Goal: Information Seeking & Learning: Learn about a topic

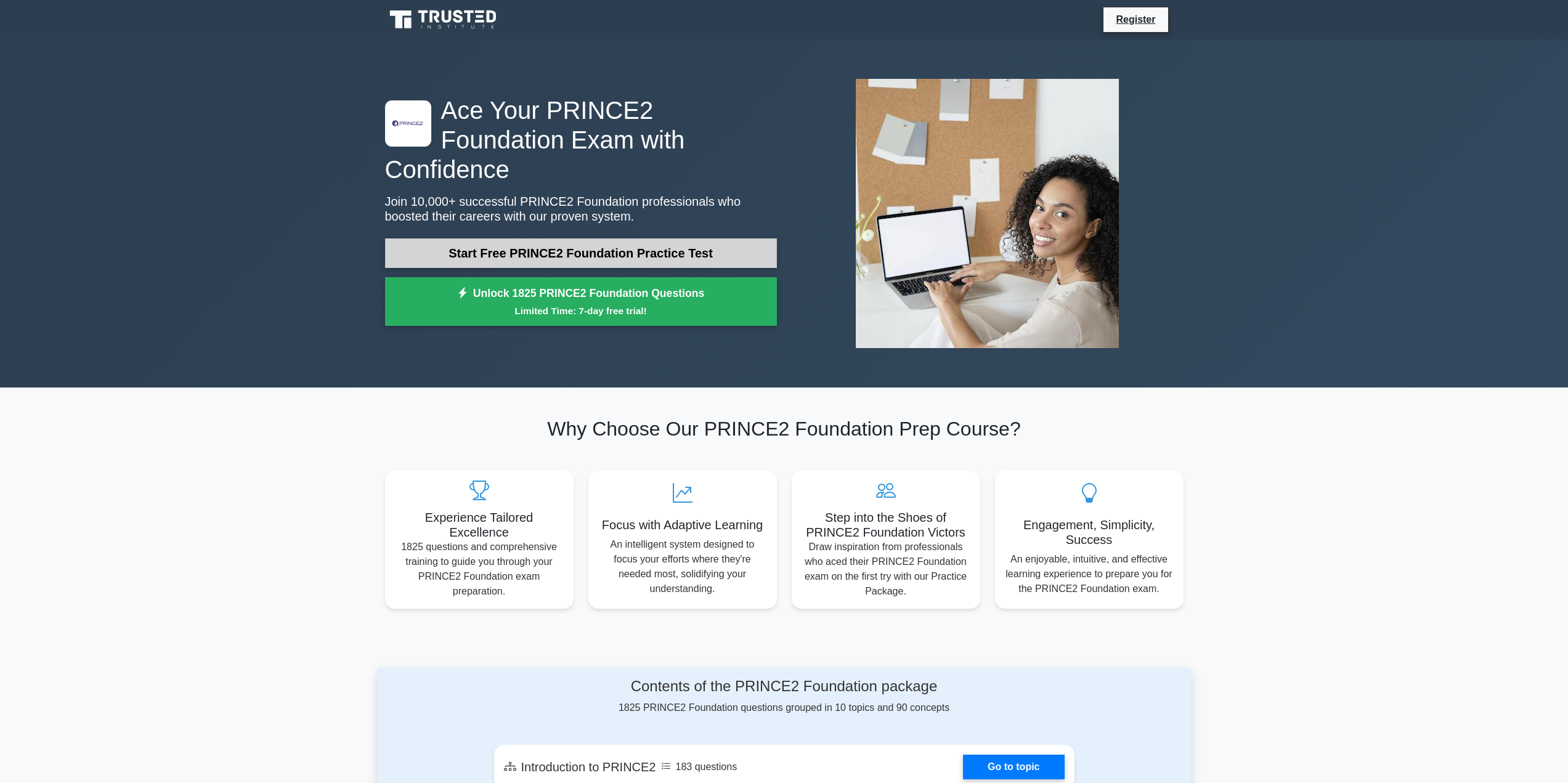
click at [502, 240] on link "Start Free PRINCE2 Foundation Practice Test" at bounding box center [581, 253] width 392 height 29
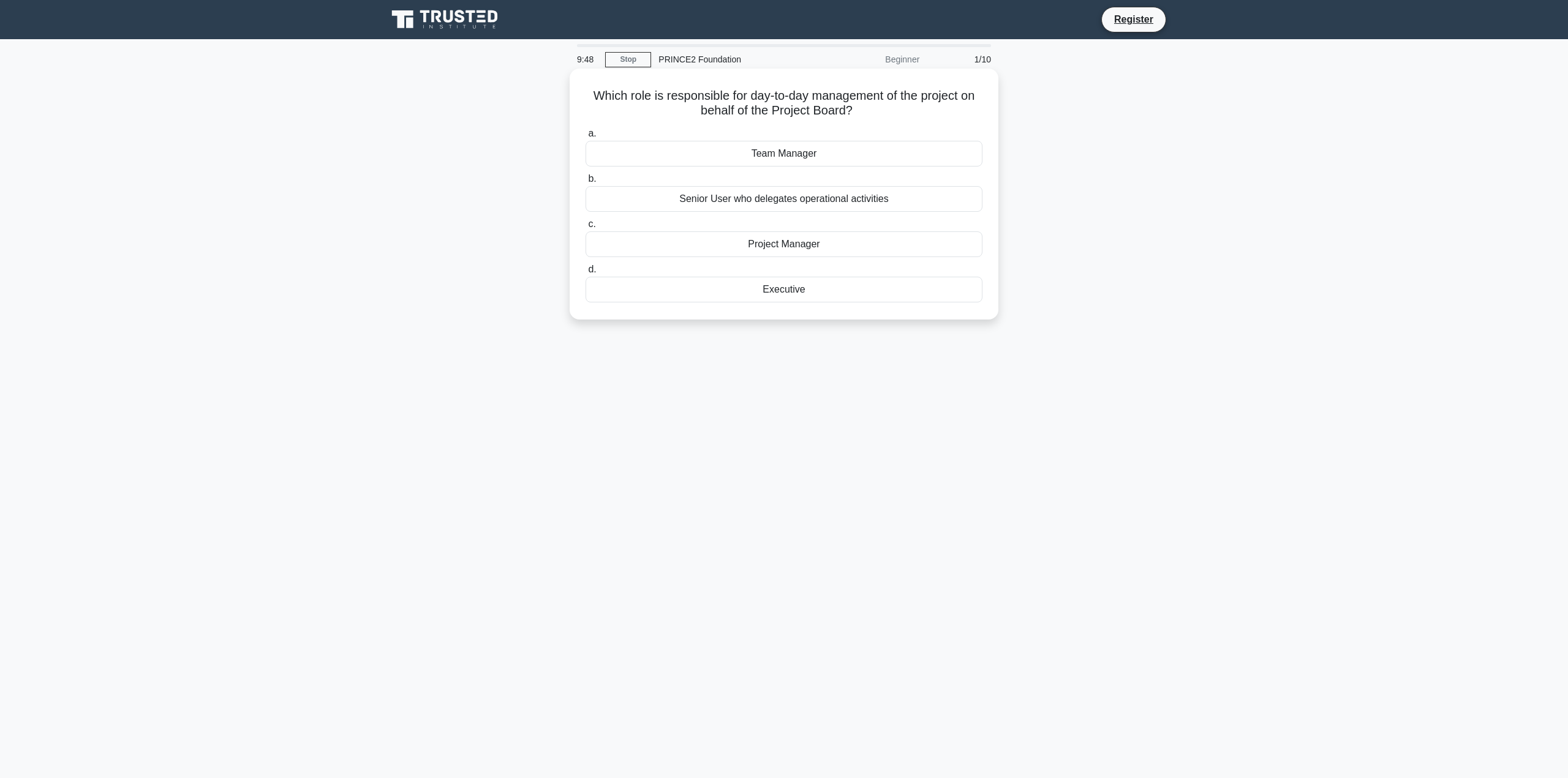
click at [793, 241] on div "Project Manager" at bounding box center [784, 244] width 397 height 26
click at [585, 228] on input "c. Project Manager" at bounding box center [585, 224] width 0 height 8
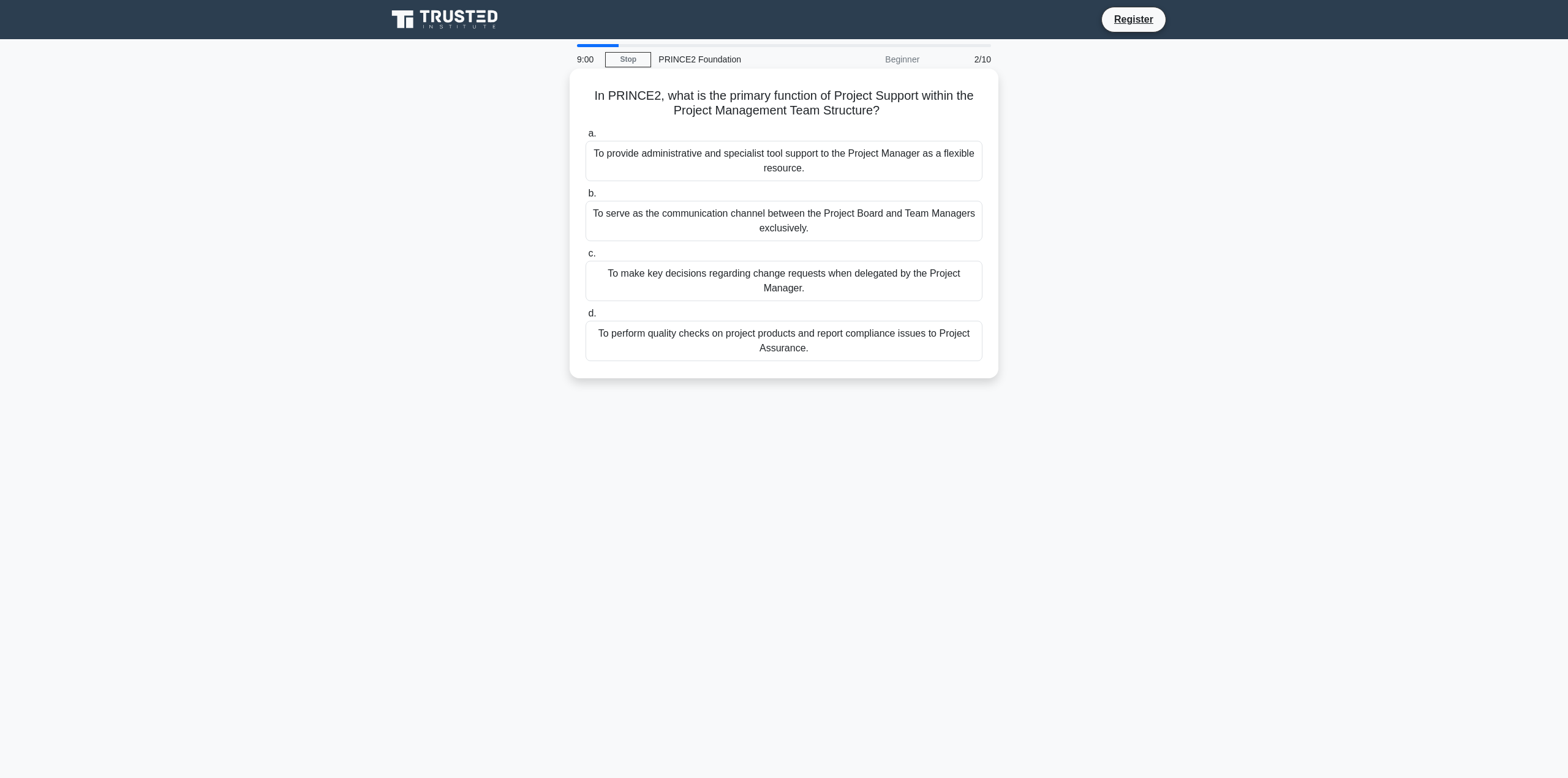
click at [710, 284] on div "To make key decisions regarding change requests when delegated by the Project M…" at bounding box center [784, 281] width 397 height 40
click at [585, 258] on input "c. To make key decisions regarding change requests when delegated by the Projec…" at bounding box center [585, 253] width 0 height 8
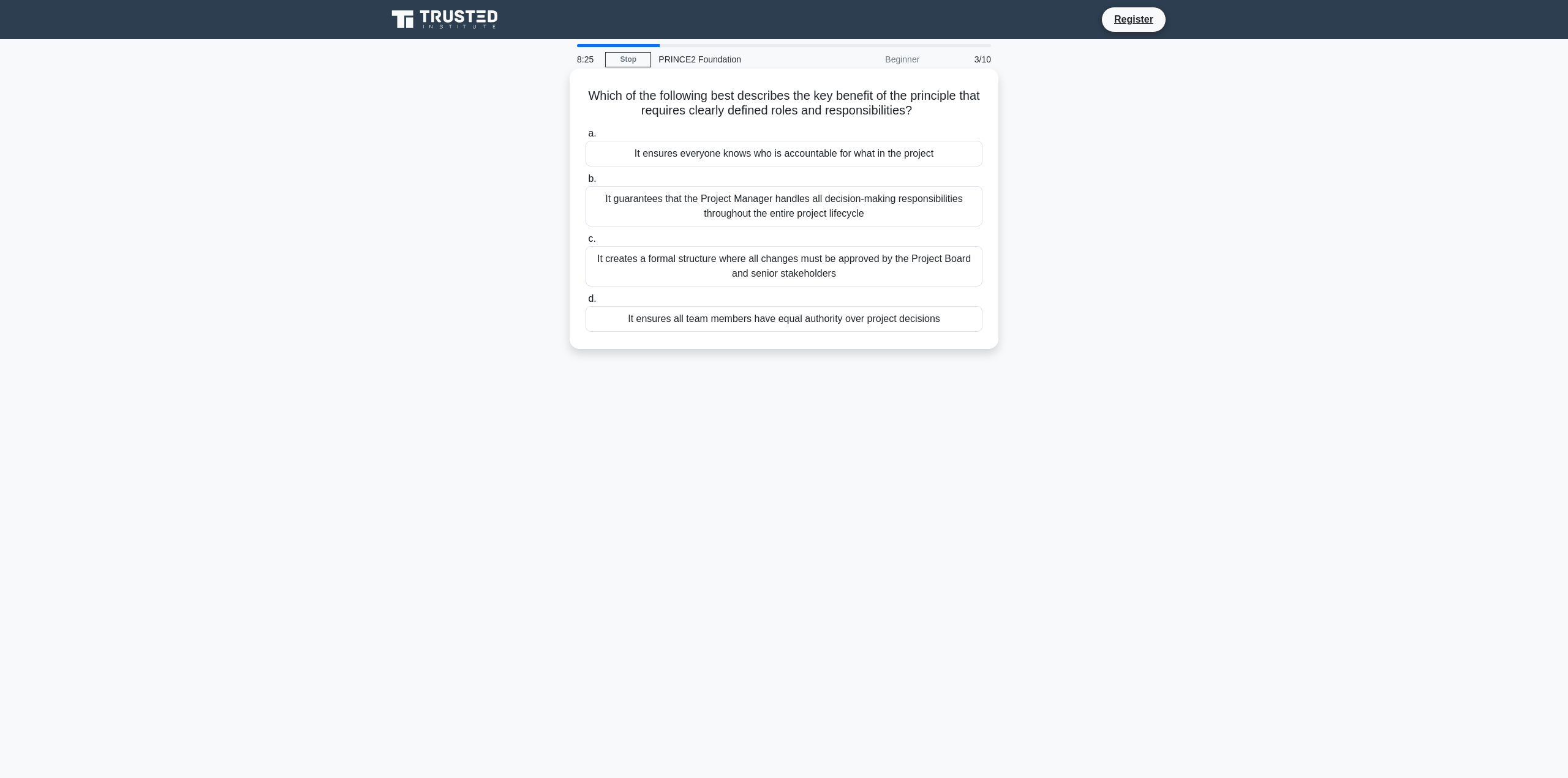
click at [660, 153] on div "It ensures everyone knows who is accountable for what in the project" at bounding box center [784, 153] width 397 height 26
click at [585, 138] on input "a. It ensures everyone knows who is accountable for what in the project" at bounding box center [585, 133] width 0 height 8
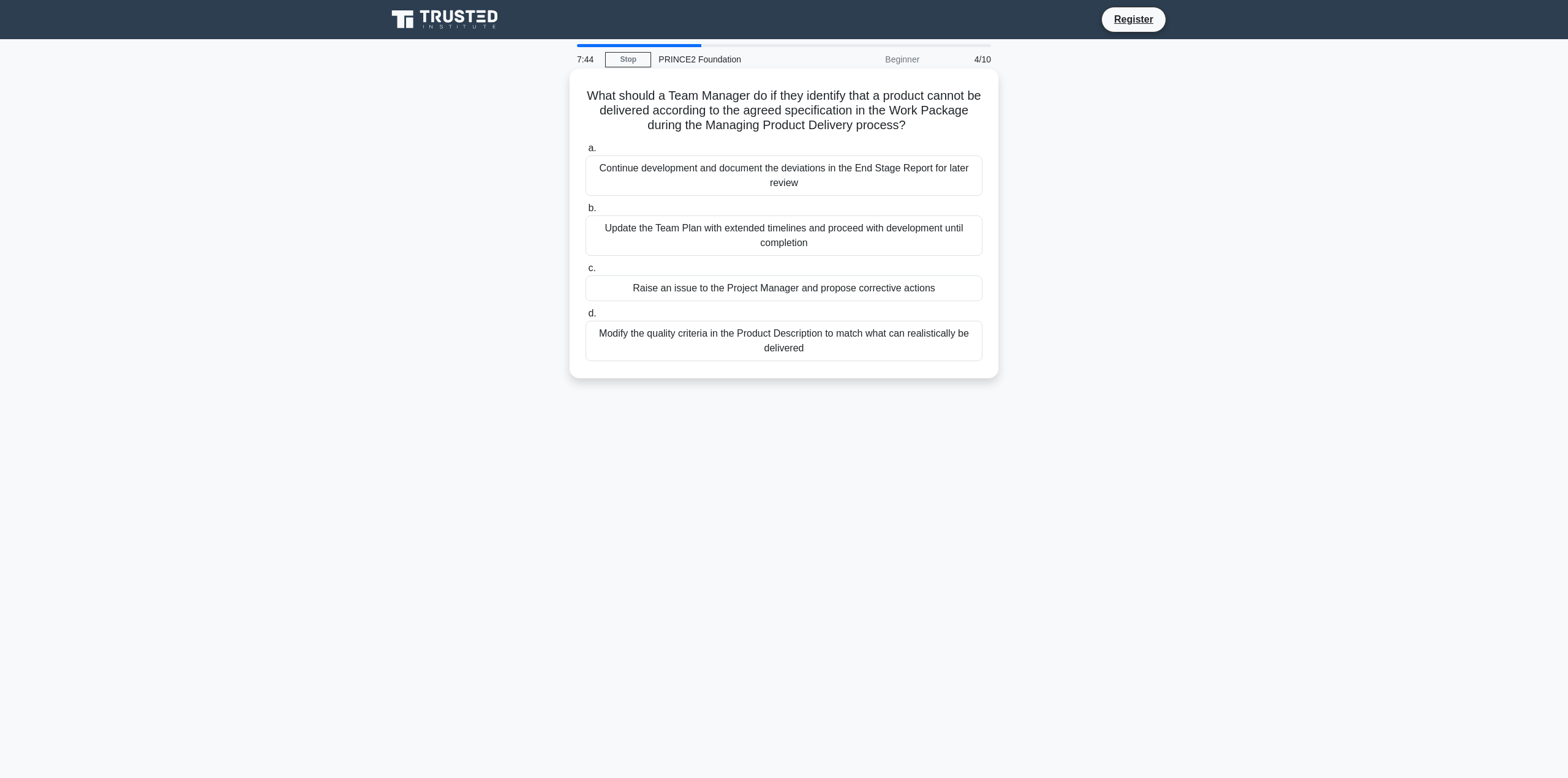
click at [702, 286] on div "Raise an issue to the Project Manager and propose corrective actions" at bounding box center [784, 288] width 397 height 26
click at [585, 273] on input "c. Raise an issue to the Project Manager and propose corrective actions" at bounding box center [585, 268] width 0 height 8
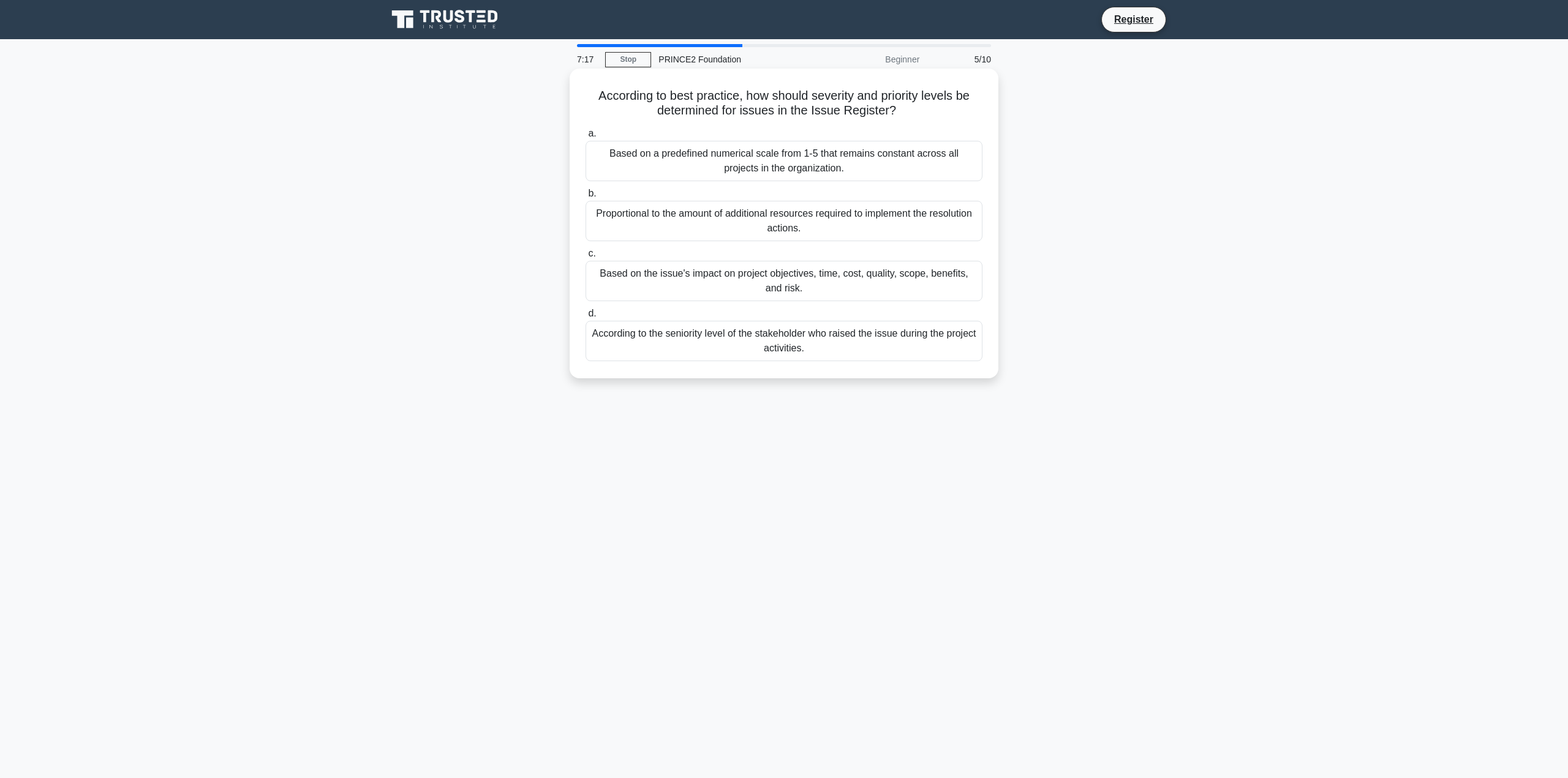
click at [650, 166] on div "Based on a predefined numerical scale from 1-5 that remains constant across all…" at bounding box center [784, 161] width 397 height 40
click at [585, 138] on input "a. Based on a predefined numerical scale from 1-5 that remains constant across …" at bounding box center [585, 133] width 0 height 8
click at [675, 169] on div "Quality criteria define what will be measured, while quality tolerances specify…" at bounding box center [784, 161] width 397 height 40
click at [585, 138] on input "a. Quality criteria define what will be measured, while quality tolerances spec…" at bounding box center [585, 133] width 0 height 8
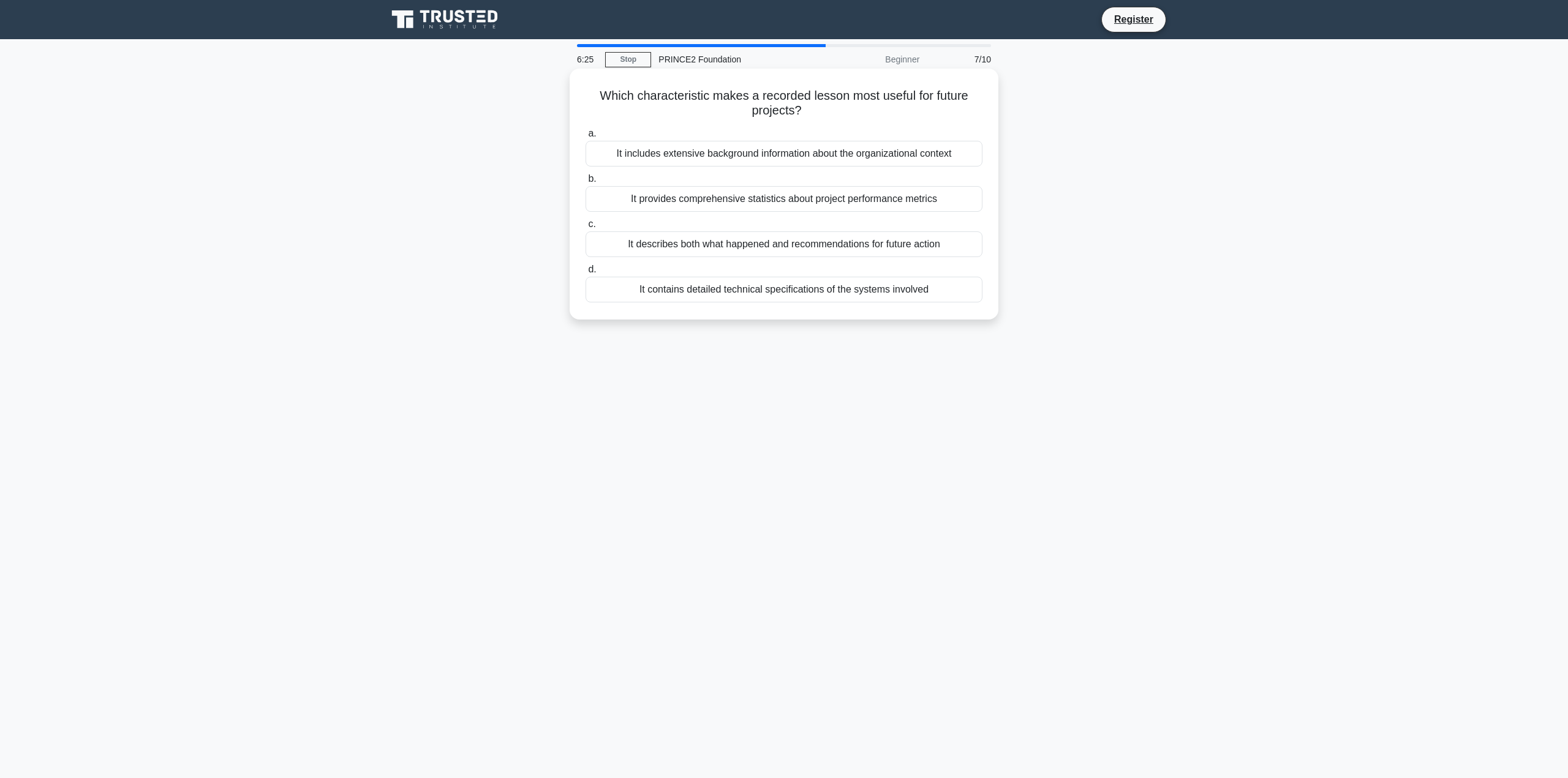
click at [682, 248] on div "It describes both what happened and recommendations for future action" at bounding box center [784, 244] width 397 height 26
click at [585, 228] on input "c. It describes both what happened and recommendations for future action" at bounding box center [585, 224] width 0 height 8
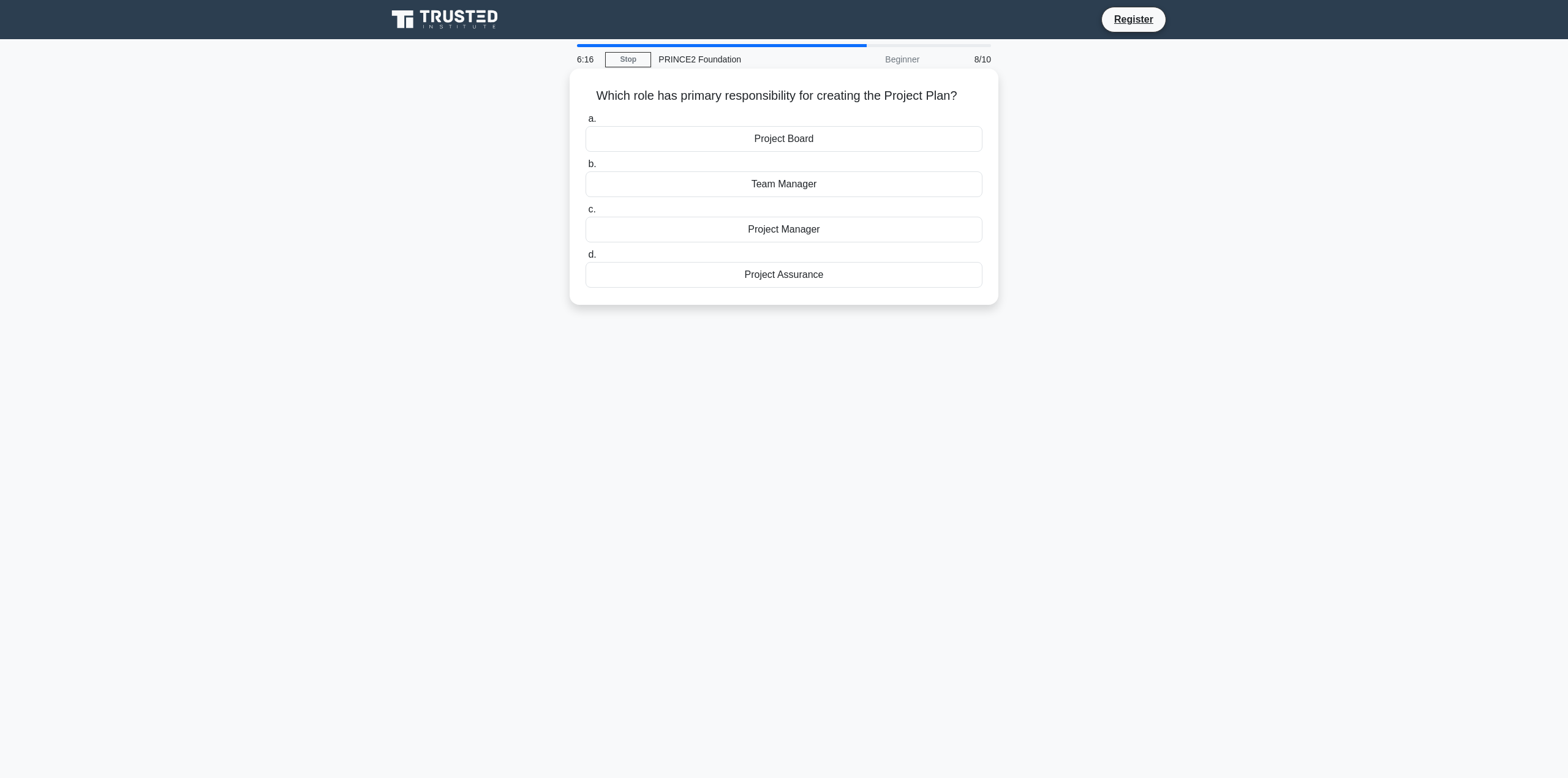
click at [743, 140] on div "Project Board" at bounding box center [784, 139] width 397 height 26
click at [585, 123] on input "a. Project Board" at bounding box center [585, 119] width 0 height 8
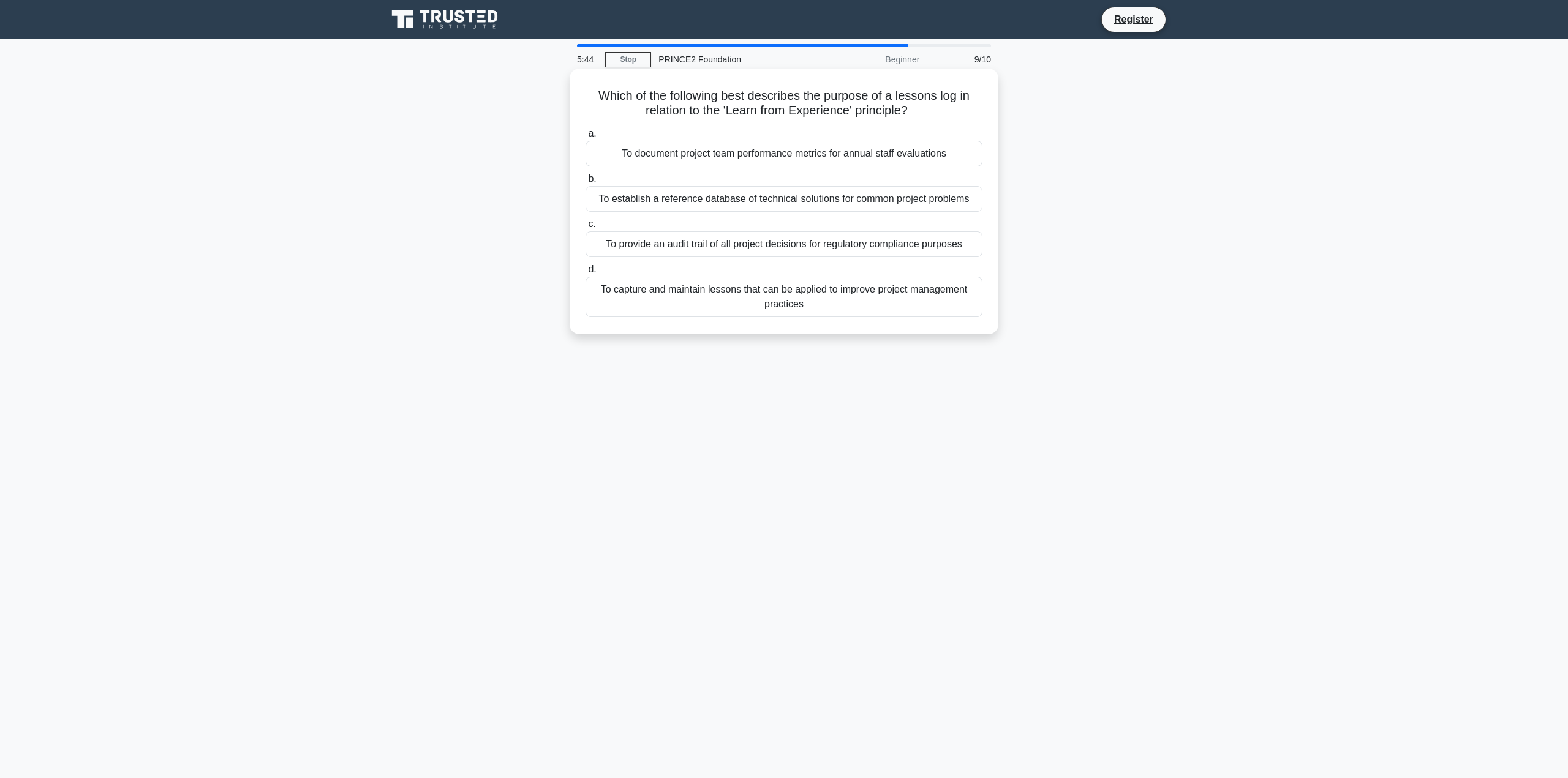
click at [726, 302] on div "To capture and maintain lessons that can be applied to improve project manageme…" at bounding box center [784, 297] width 397 height 40
click at [585, 274] on input "d. To capture and maintain lessons that can be applied to improve project manag…" at bounding box center [585, 269] width 0 height 8
click at [695, 159] on div "At the end of the current stage as input to the stage boundary review" at bounding box center [784, 153] width 397 height 26
click at [585, 138] on input "a. At the end of the current stage as input to the stage boundary review" at bounding box center [585, 133] width 0 height 8
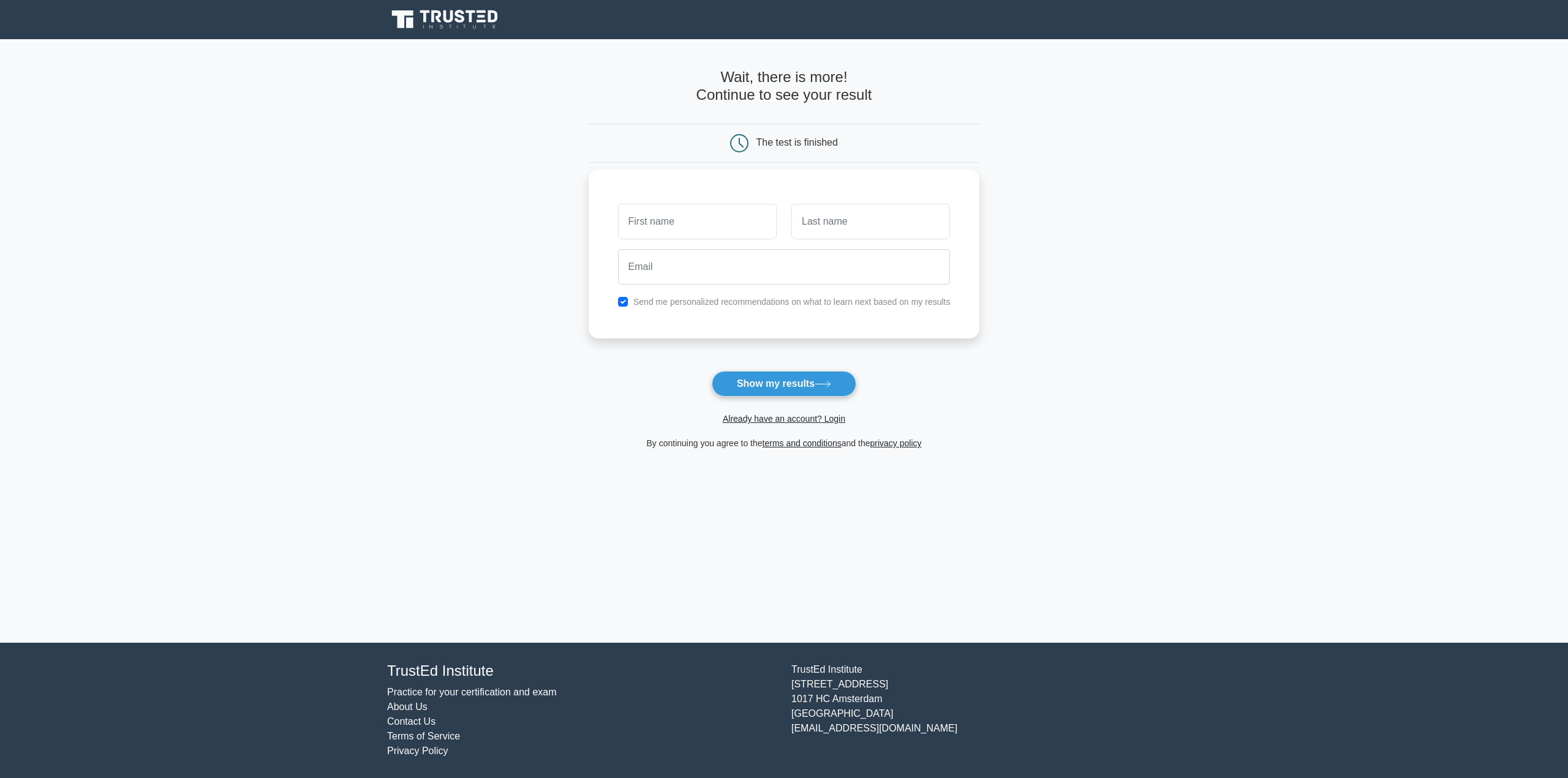
click at [673, 223] on input "text" at bounding box center [697, 221] width 159 height 35
type input "Samy"
type input "Potter"
click at [721, 280] on input "email" at bounding box center [784, 266] width 333 height 35
type input "samantha.potter@soton.ac.uk"
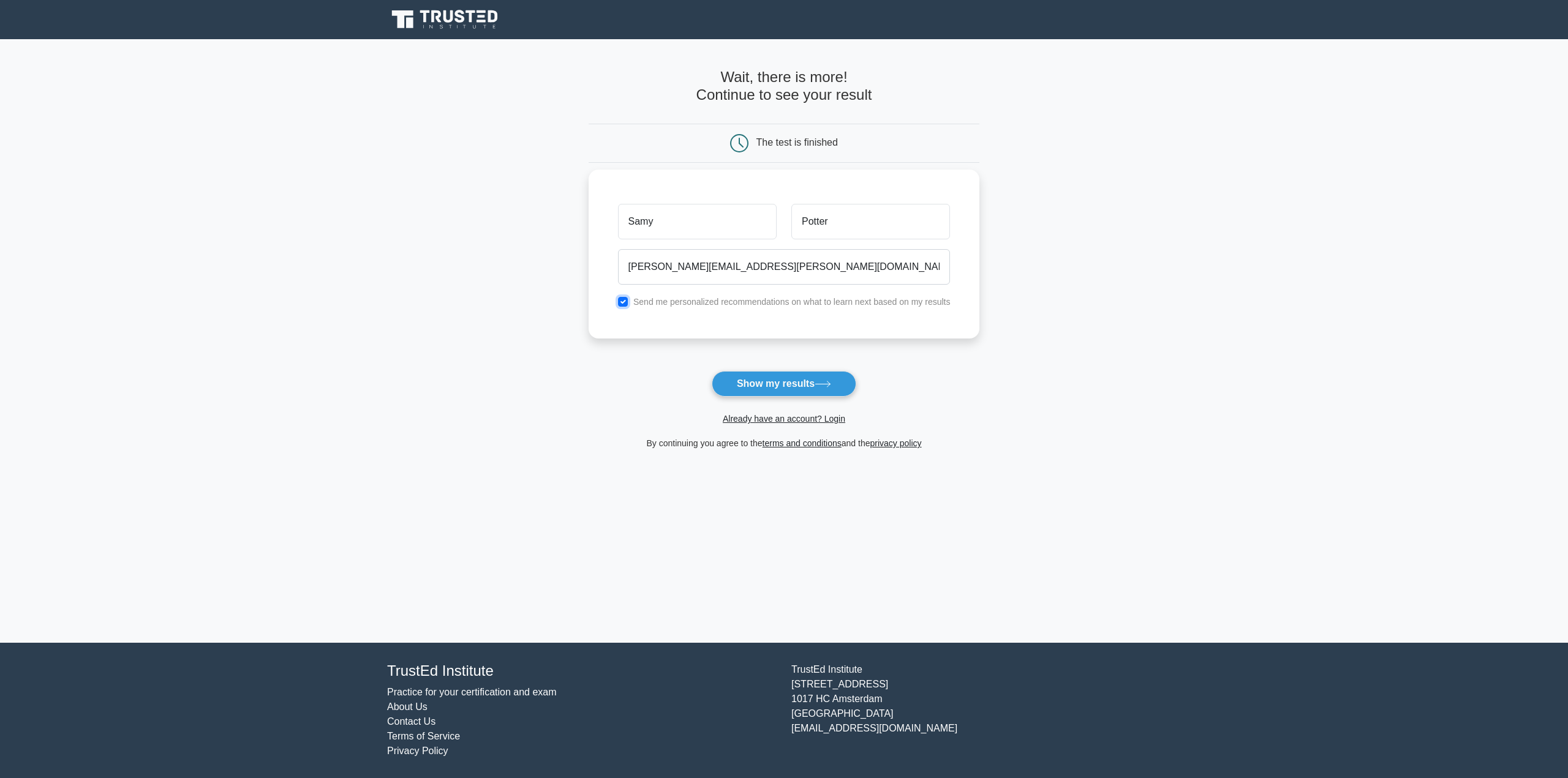
click at [623, 303] on input "checkbox" at bounding box center [623, 302] width 10 height 10
checkbox input "false"
drag, startPoint x: 767, startPoint y: 390, endPoint x: 767, endPoint y: 415, distance: 25.0
click at [767, 389] on button "Show my results" at bounding box center [784, 383] width 144 height 26
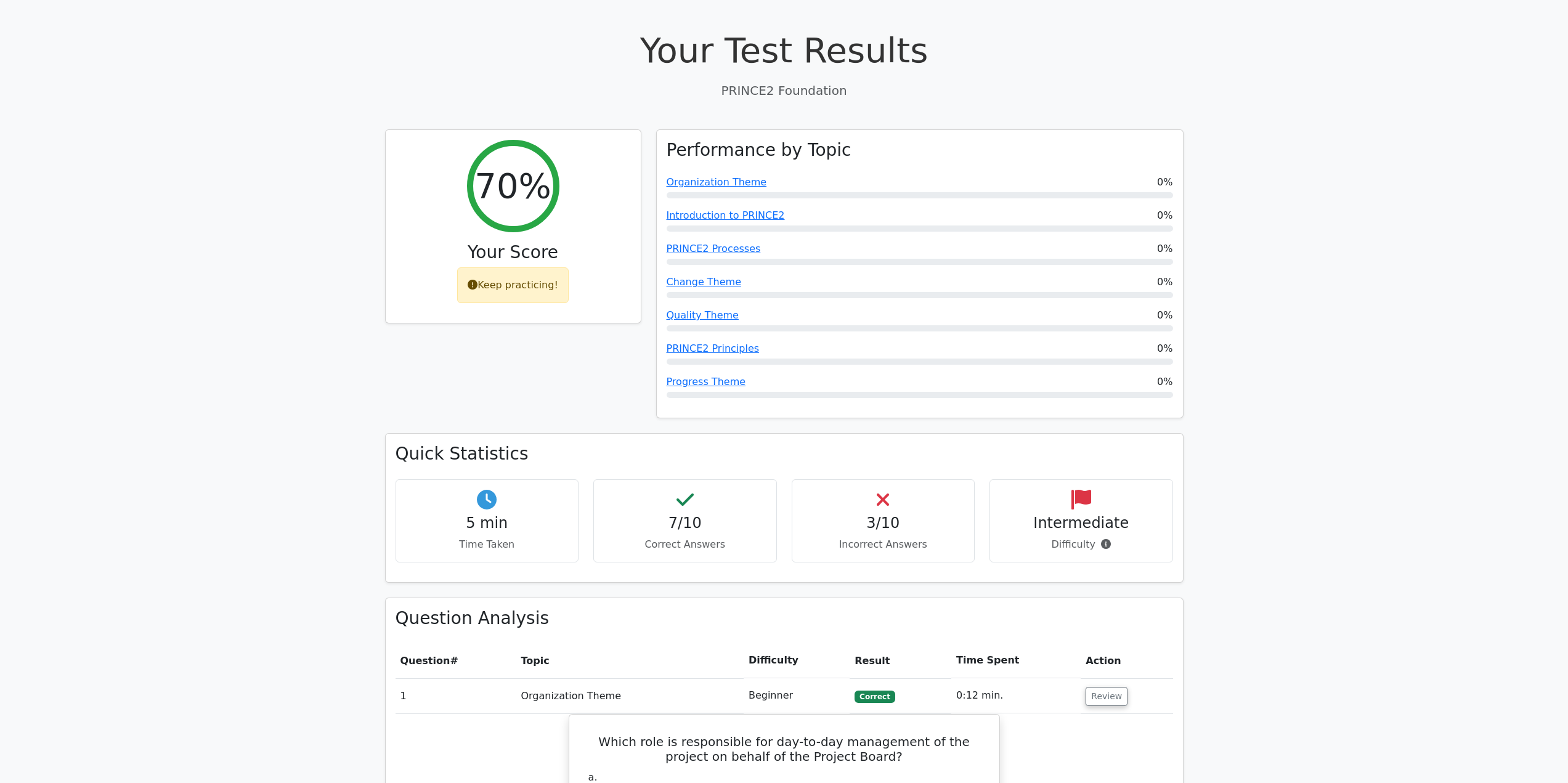
scroll to position [493, 0]
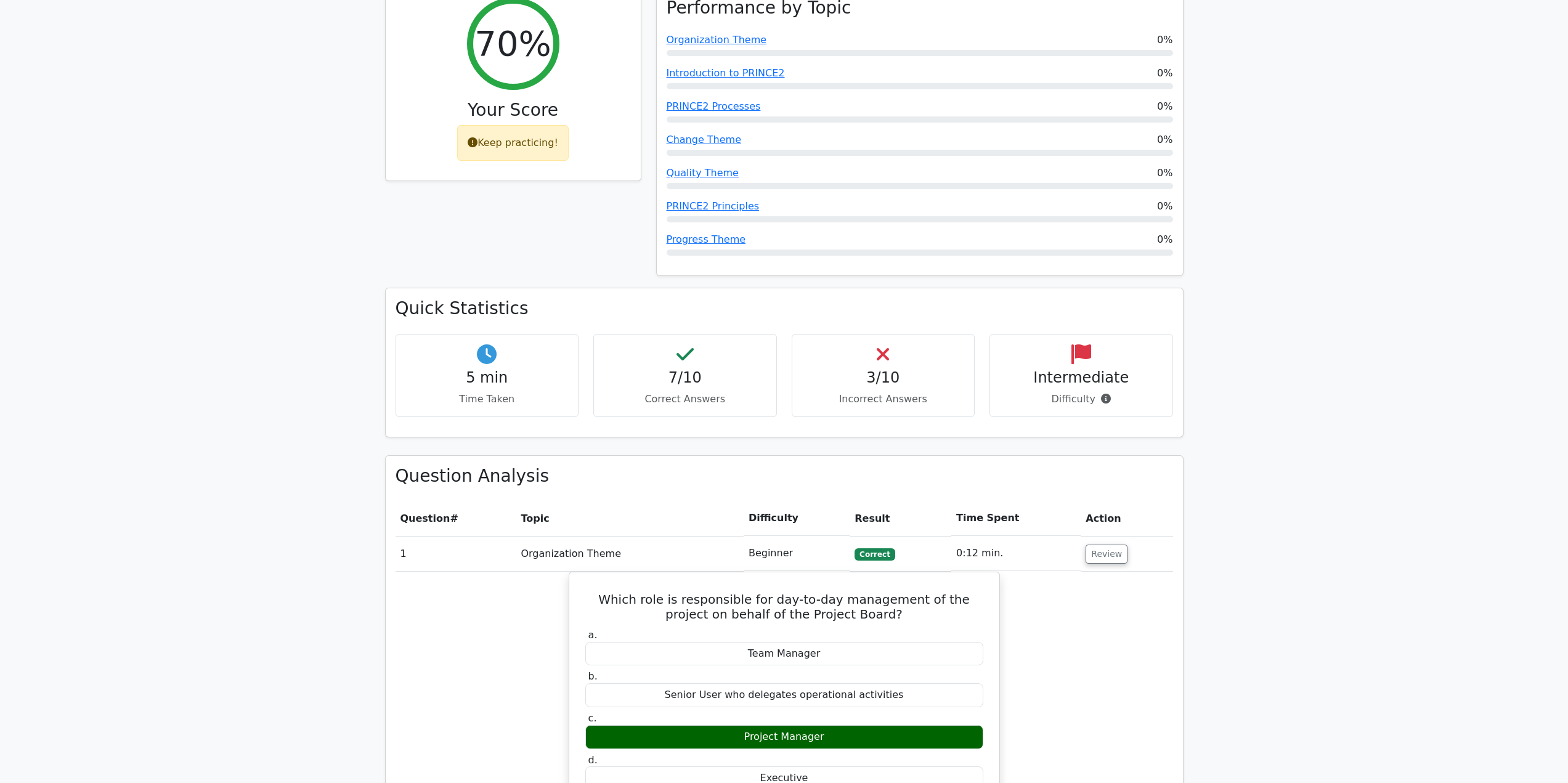
click at [892, 369] on h4 "3/10" at bounding box center [883, 378] width 163 height 18
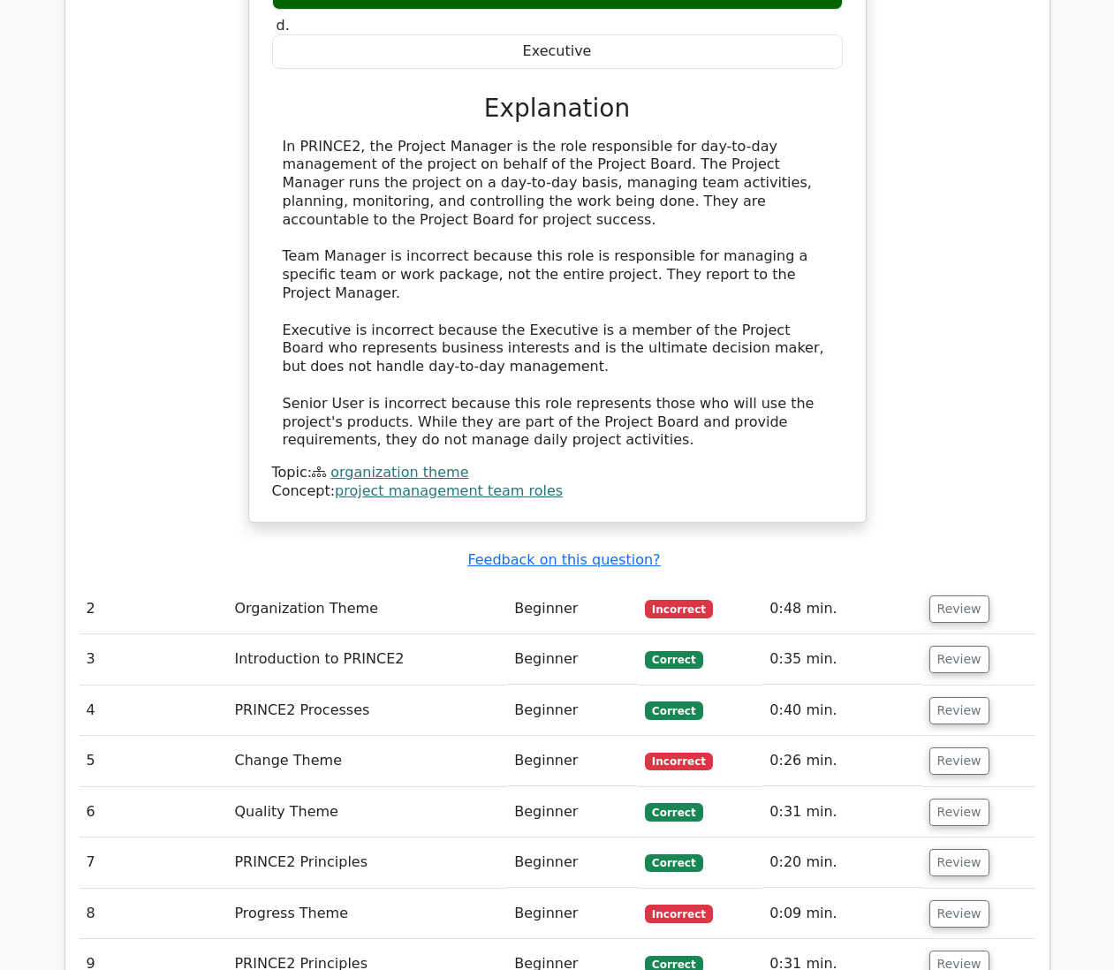
scroll to position [1855, 0]
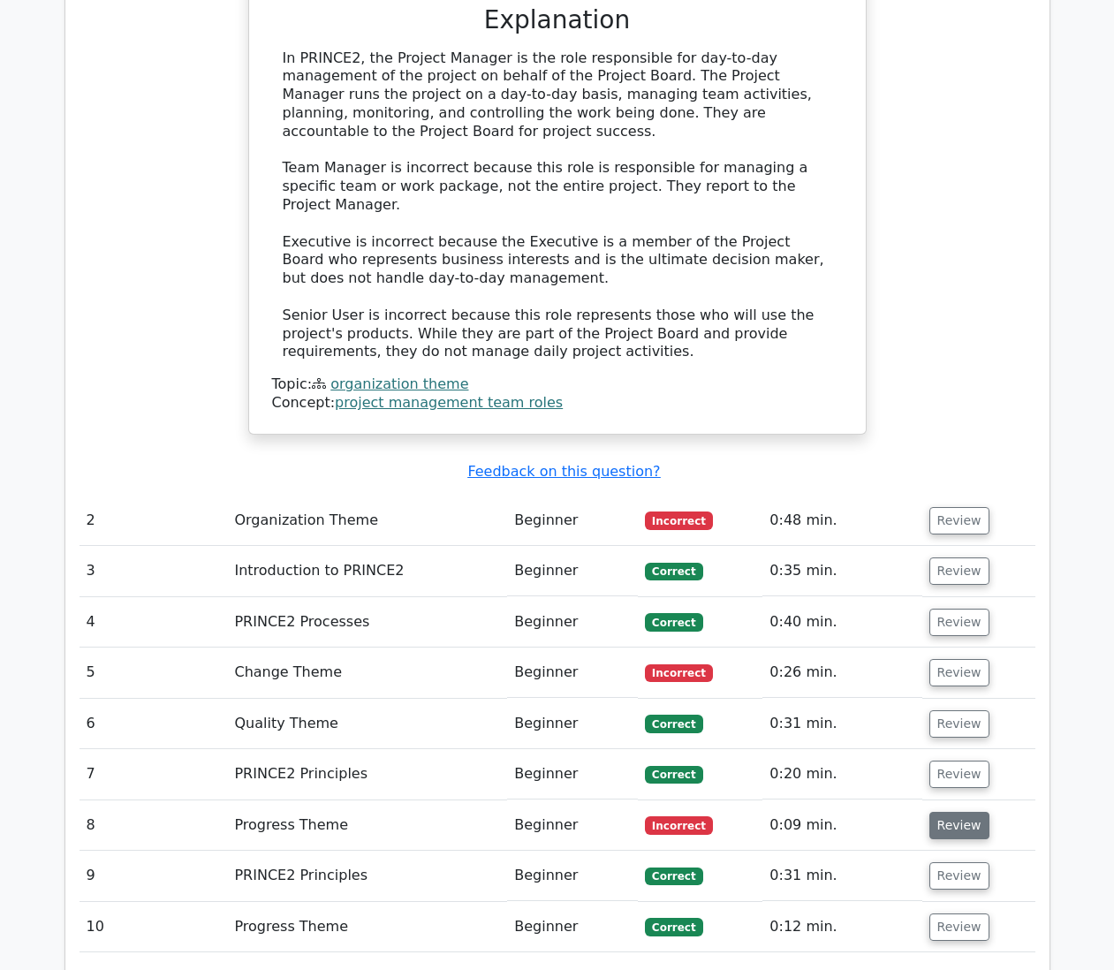
click at [955, 812] on button "Review" at bounding box center [959, 825] width 60 height 27
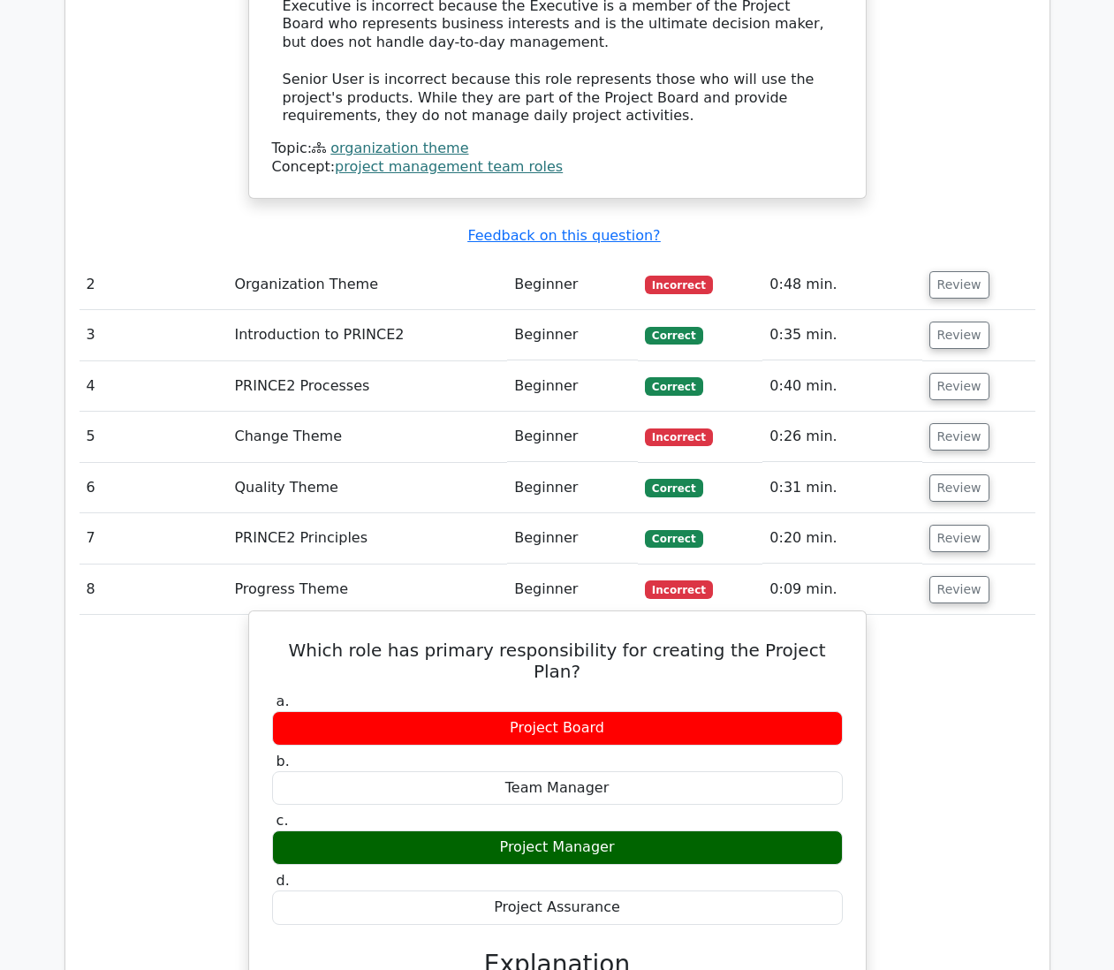
scroll to position [2120, 0]
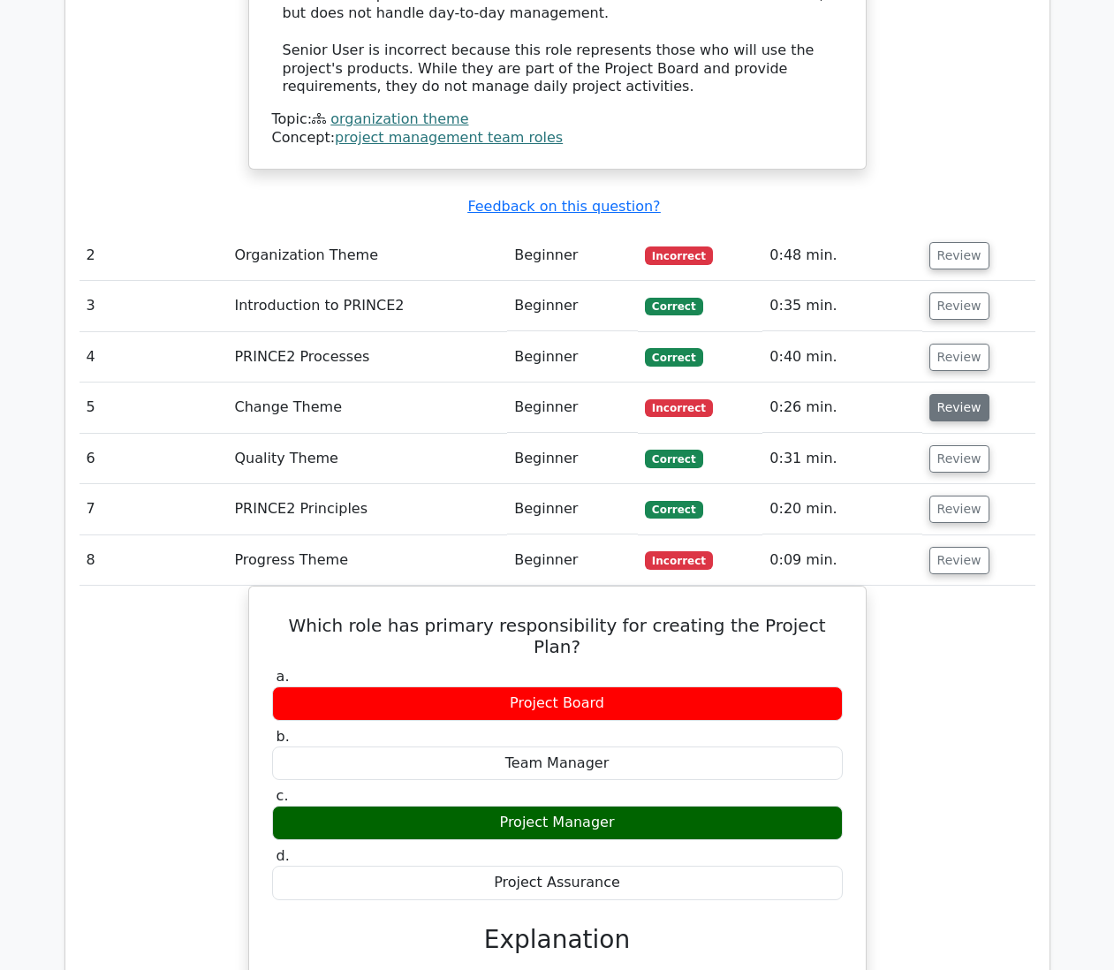
click at [962, 394] on button "Review" at bounding box center [959, 407] width 60 height 27
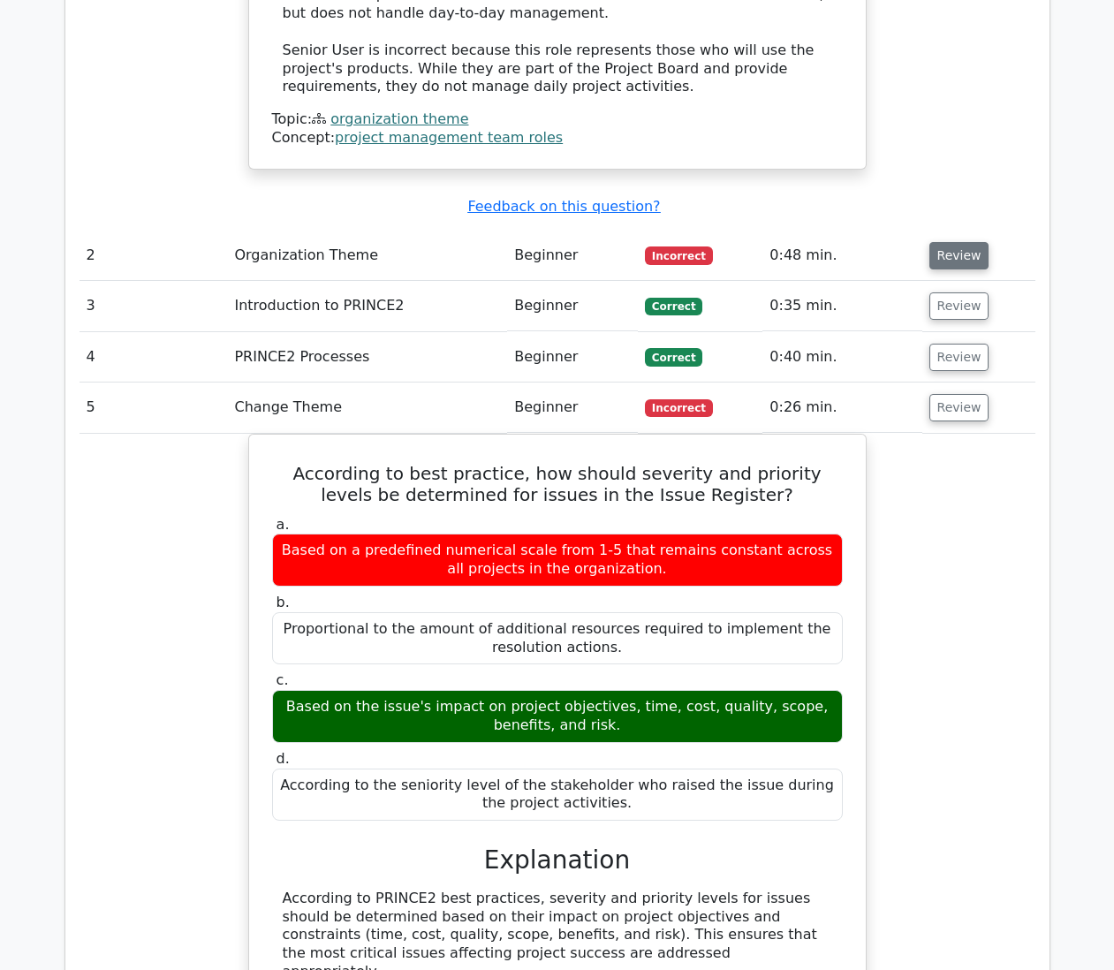
click at [962, 242] on button "Review" at bounding box center [959, 255] width 60 height 27
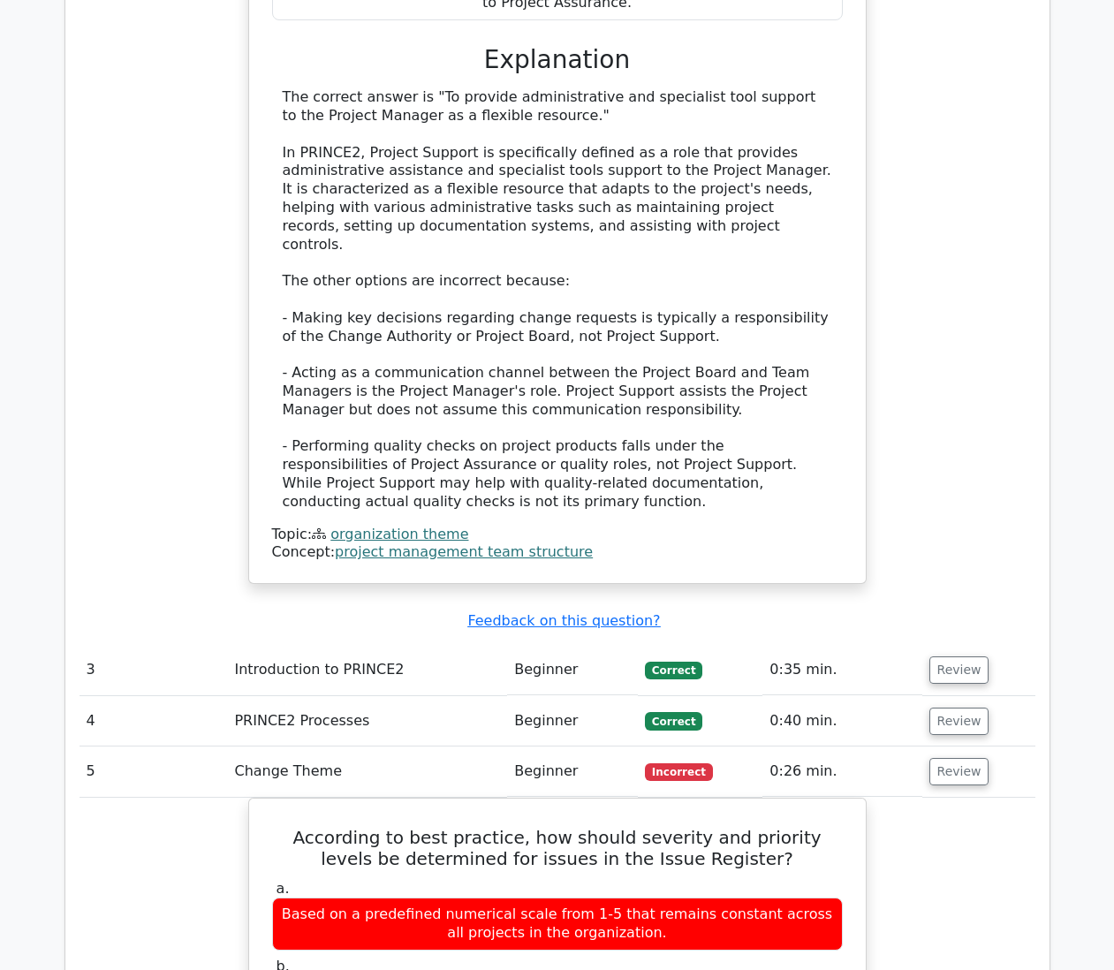
scroll to position [2826, 0]
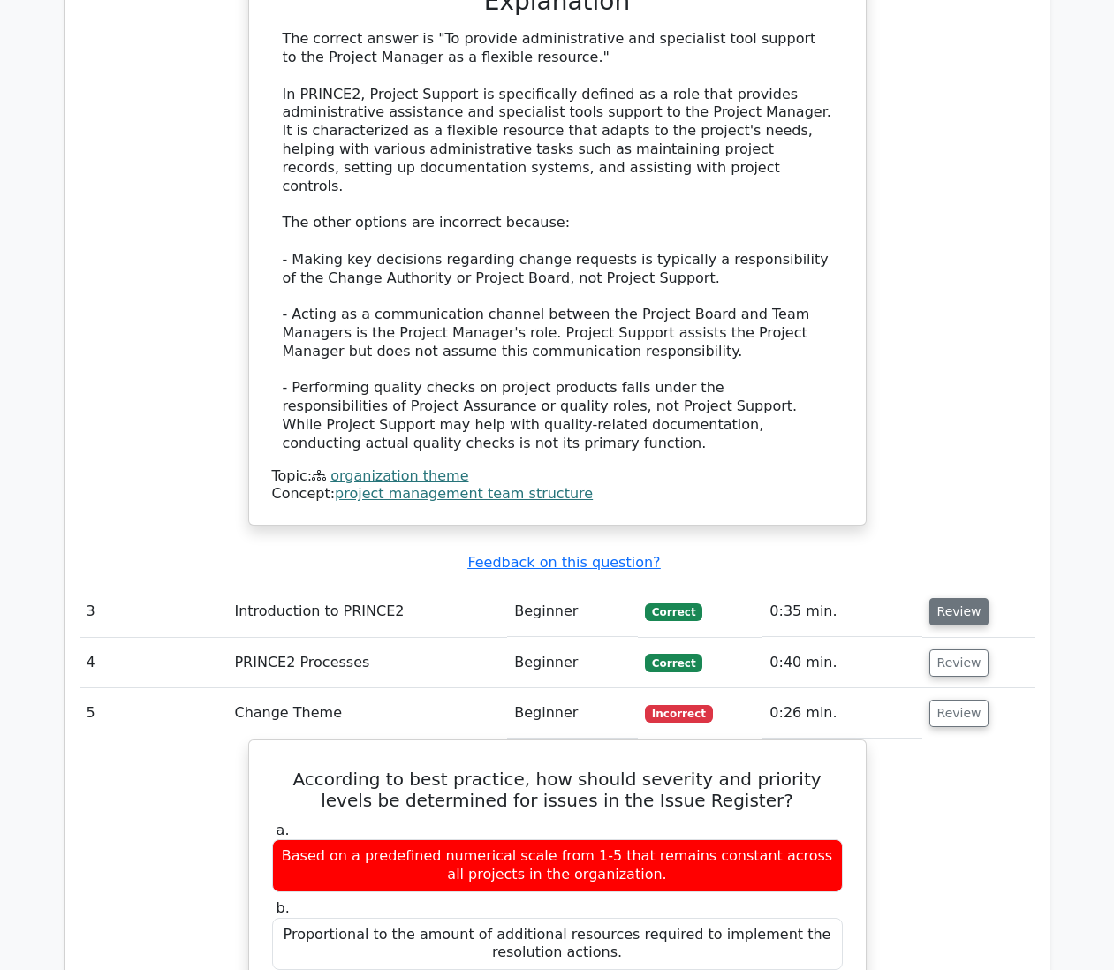
click at [954, 598] on button "Review" at bounding box center [959, 611] width 60 height 27
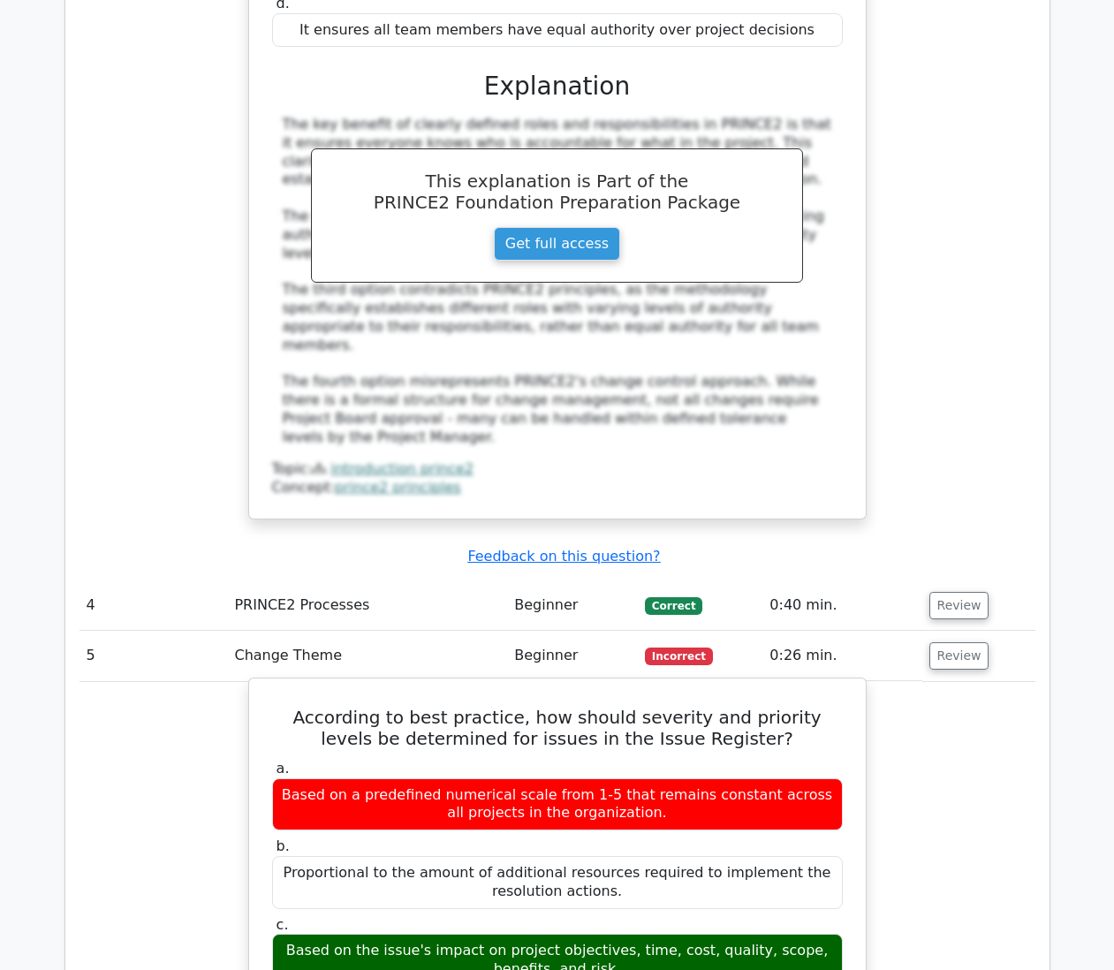
scroll to position [3798, 0]
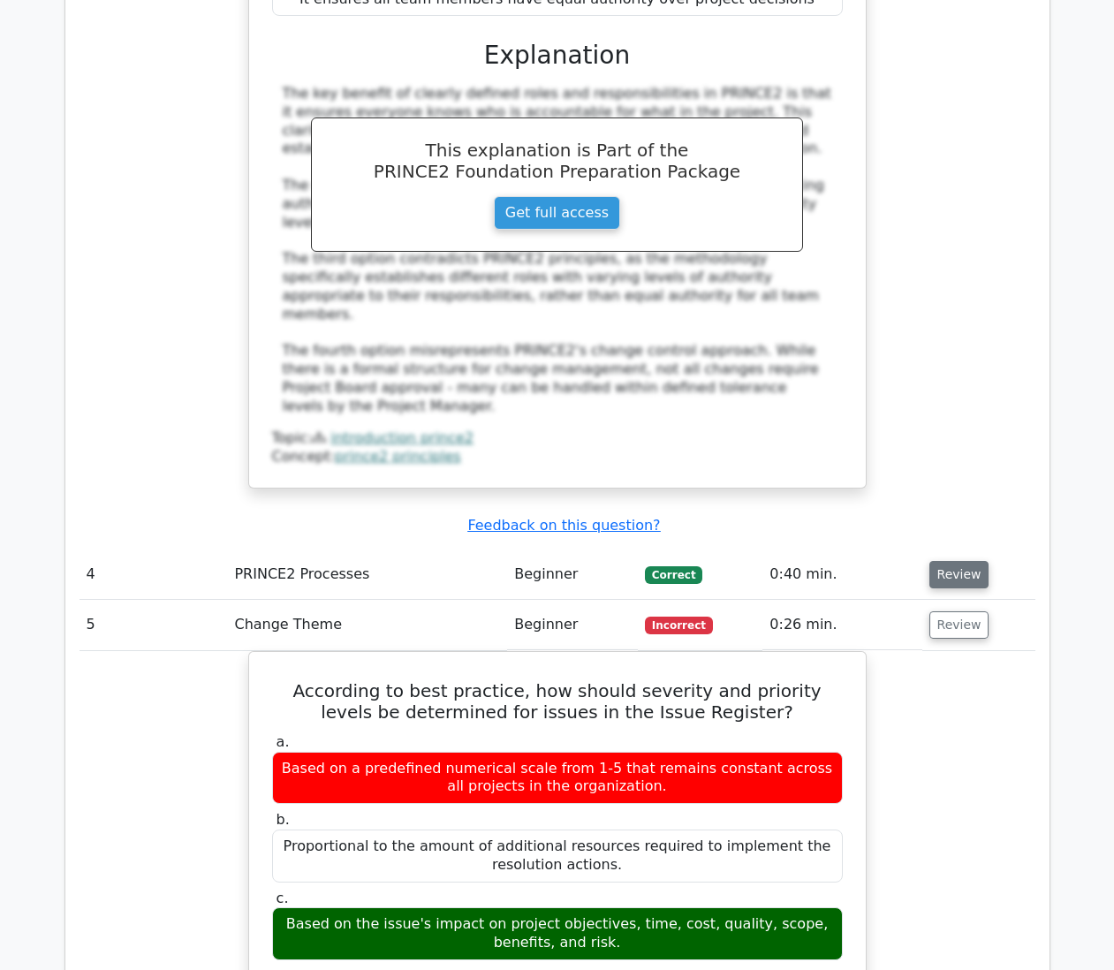
click at [954, 561] on button "Review" at bounding box center [959, 574] width 60 height 27
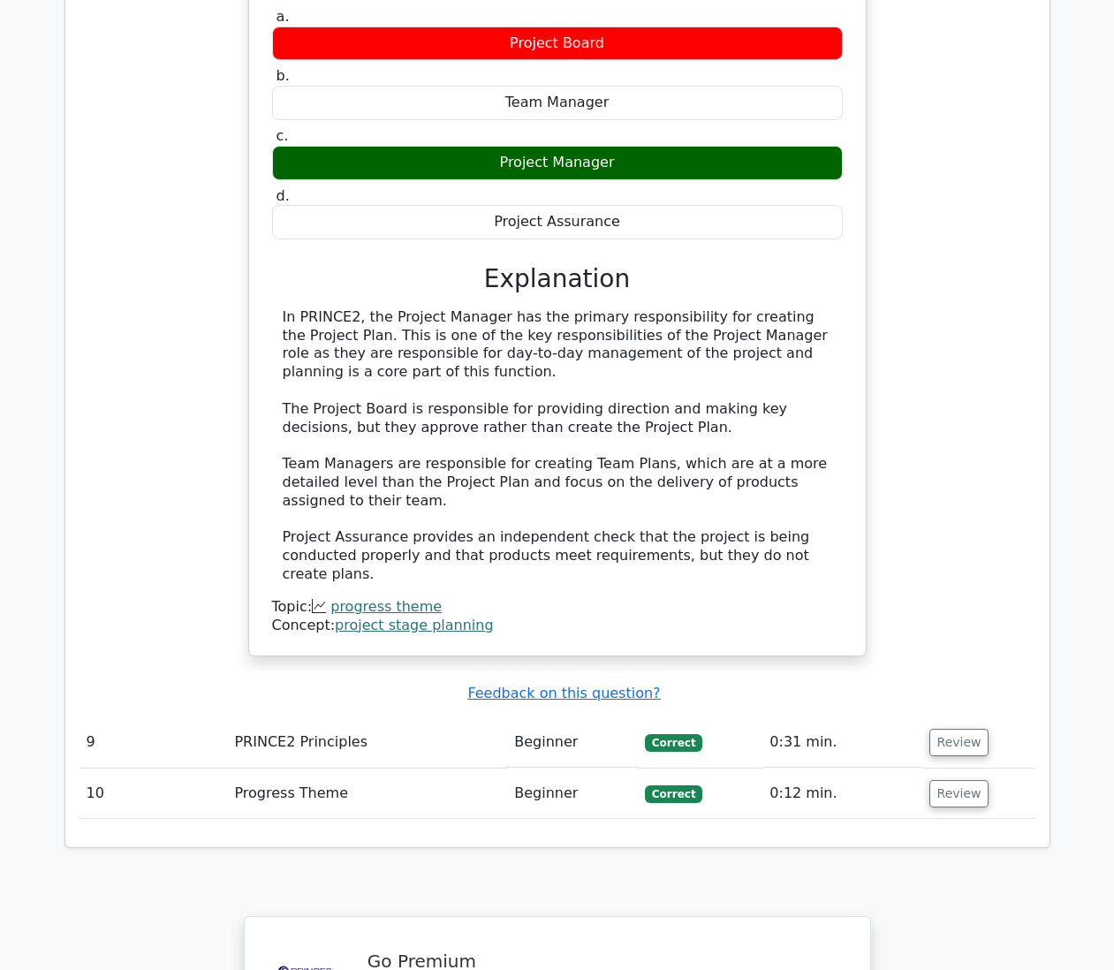
scroll to position [6624, 0]
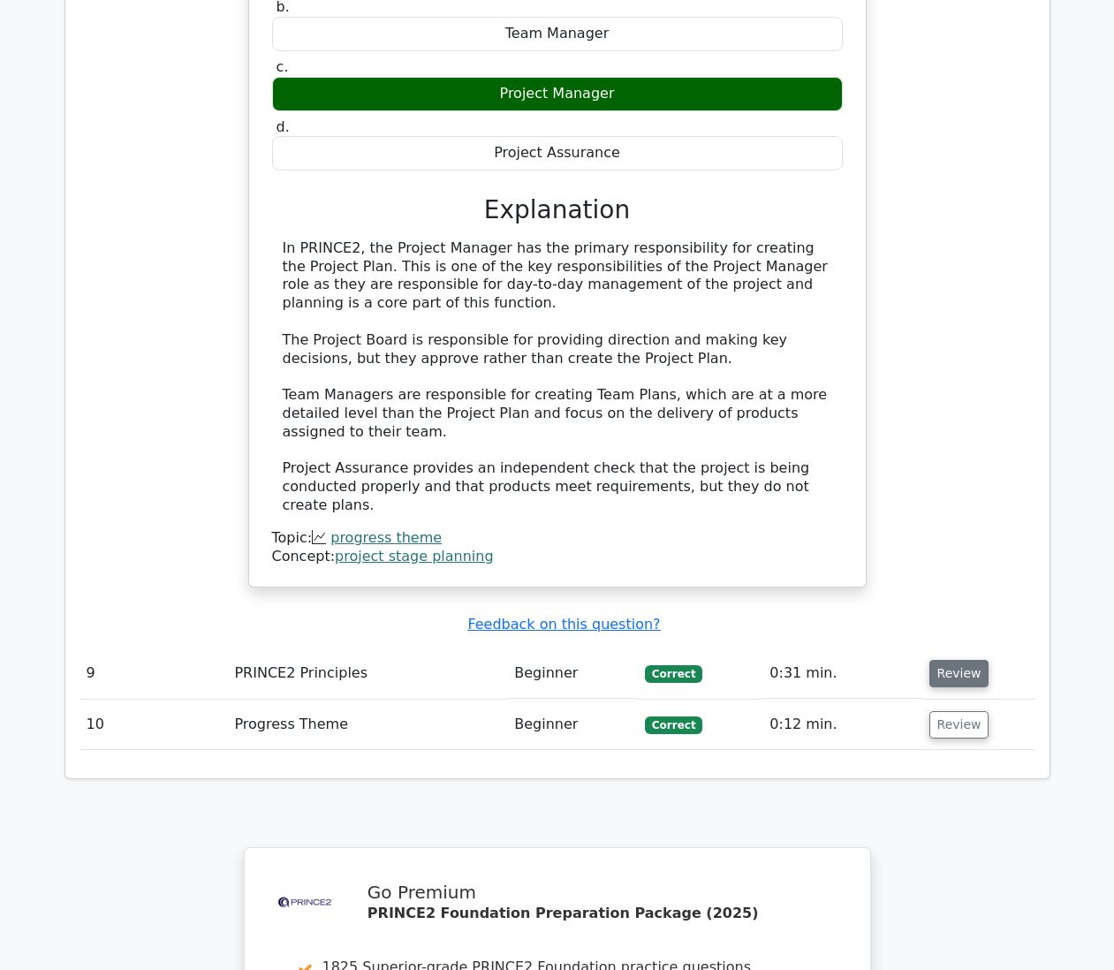
click at [966, 660] on button "Review" at bounding box center [959, 673] width 60 height 27
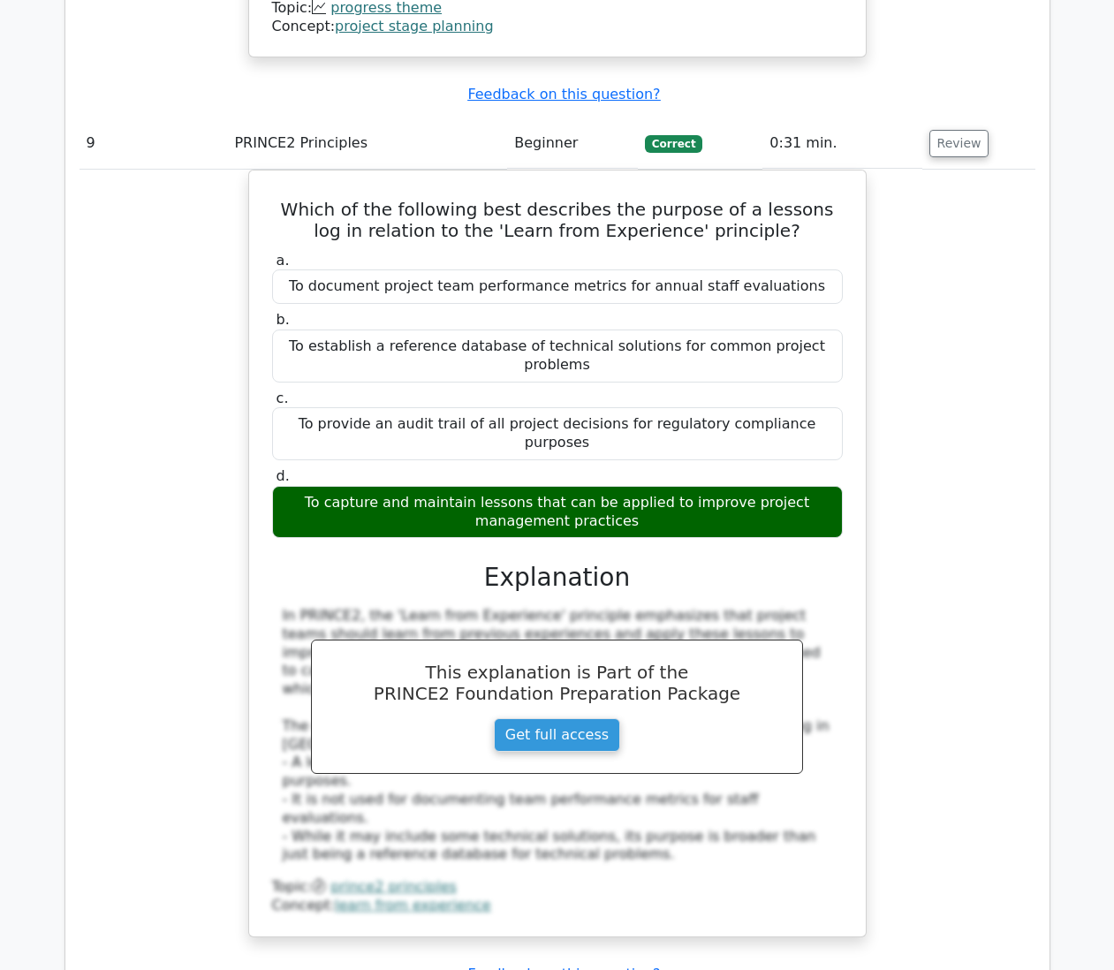
scroll to position [7242, 0]
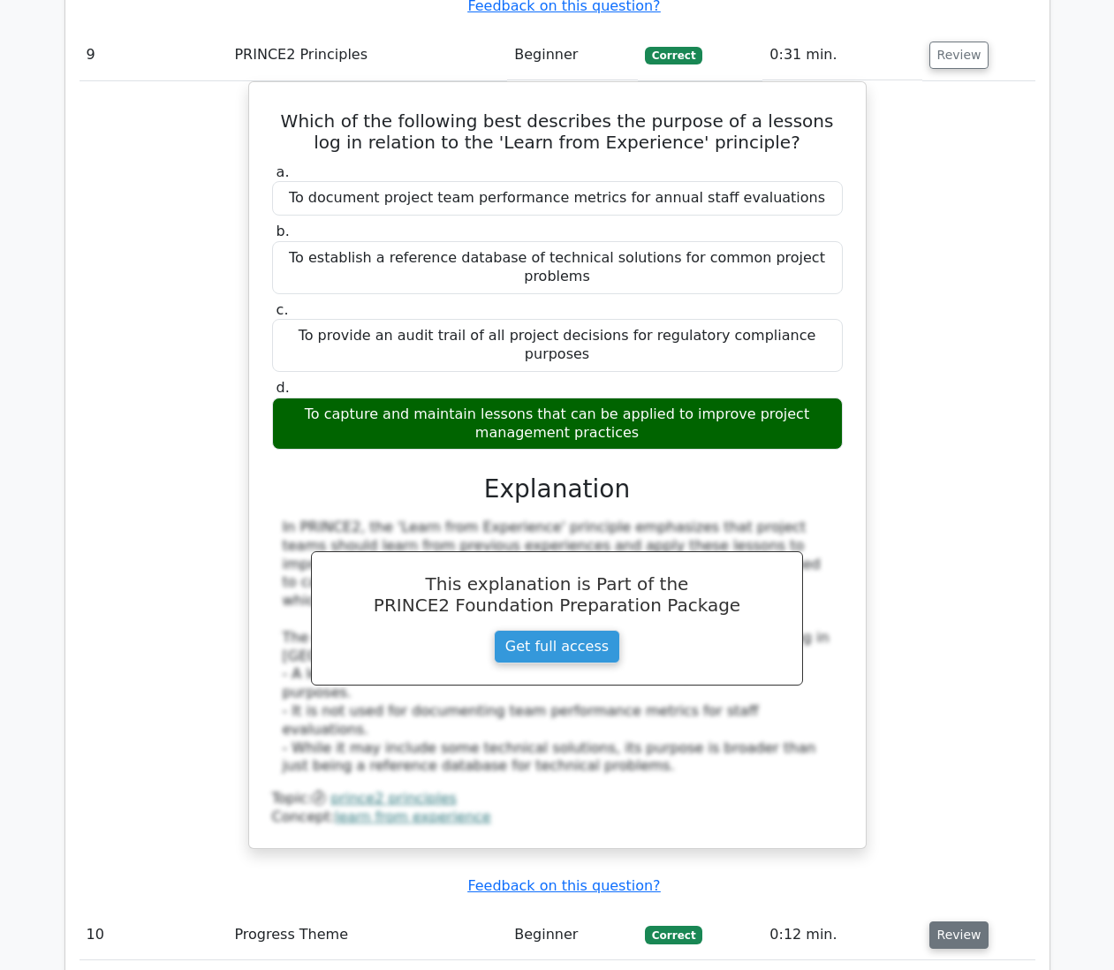
click at [971, 921] on button "Review" at bounding box center [959, 934] width 60 height 27
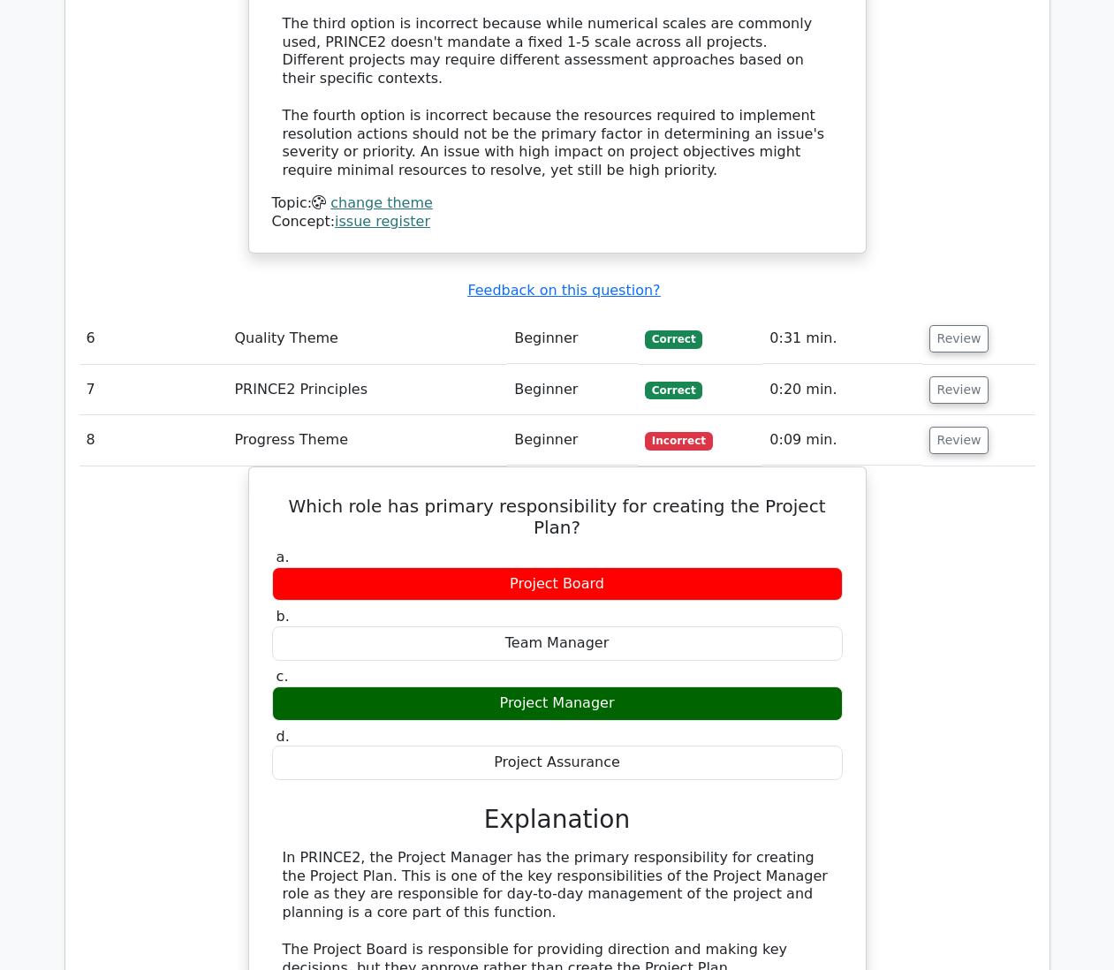
scroll to position [6005, 0]
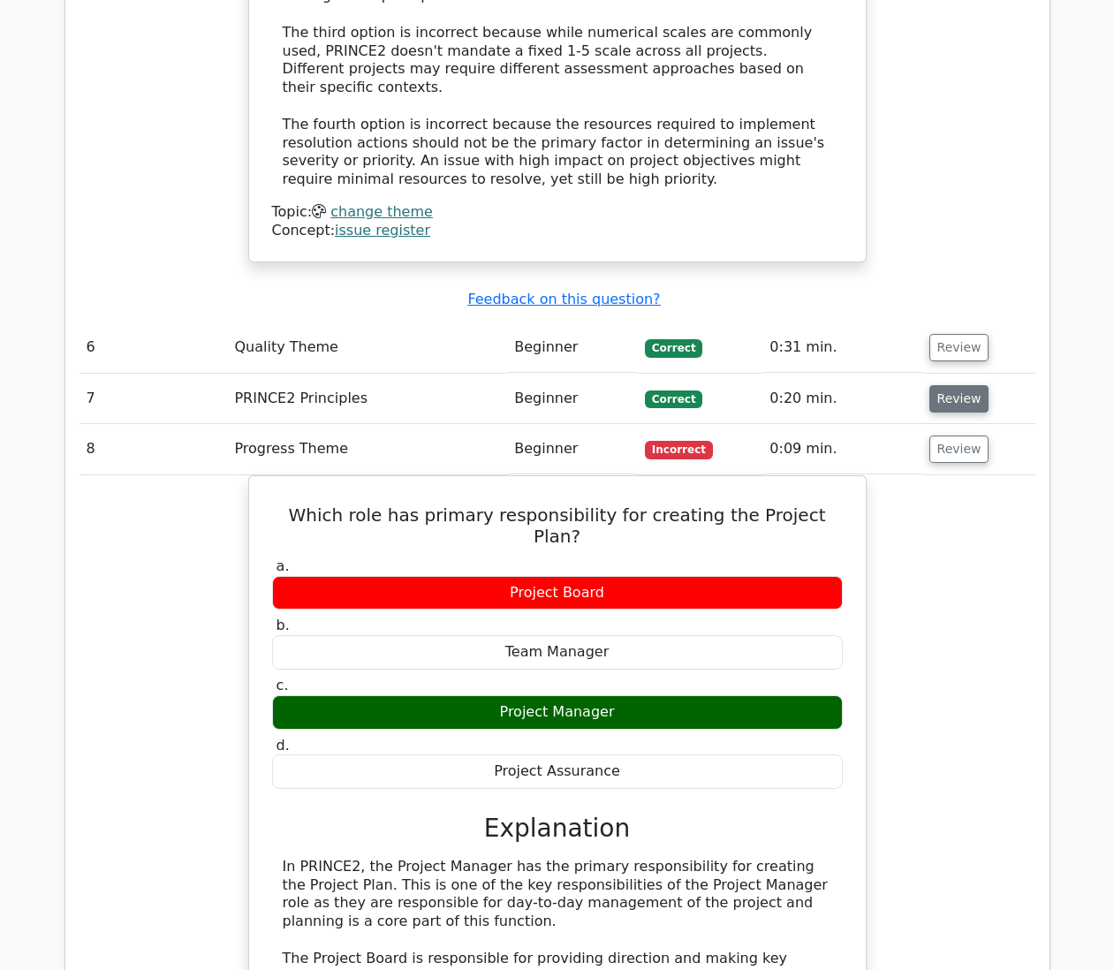
click at [962, 385] on button "Review" at bounding box center [959, 398] width 60 height 27
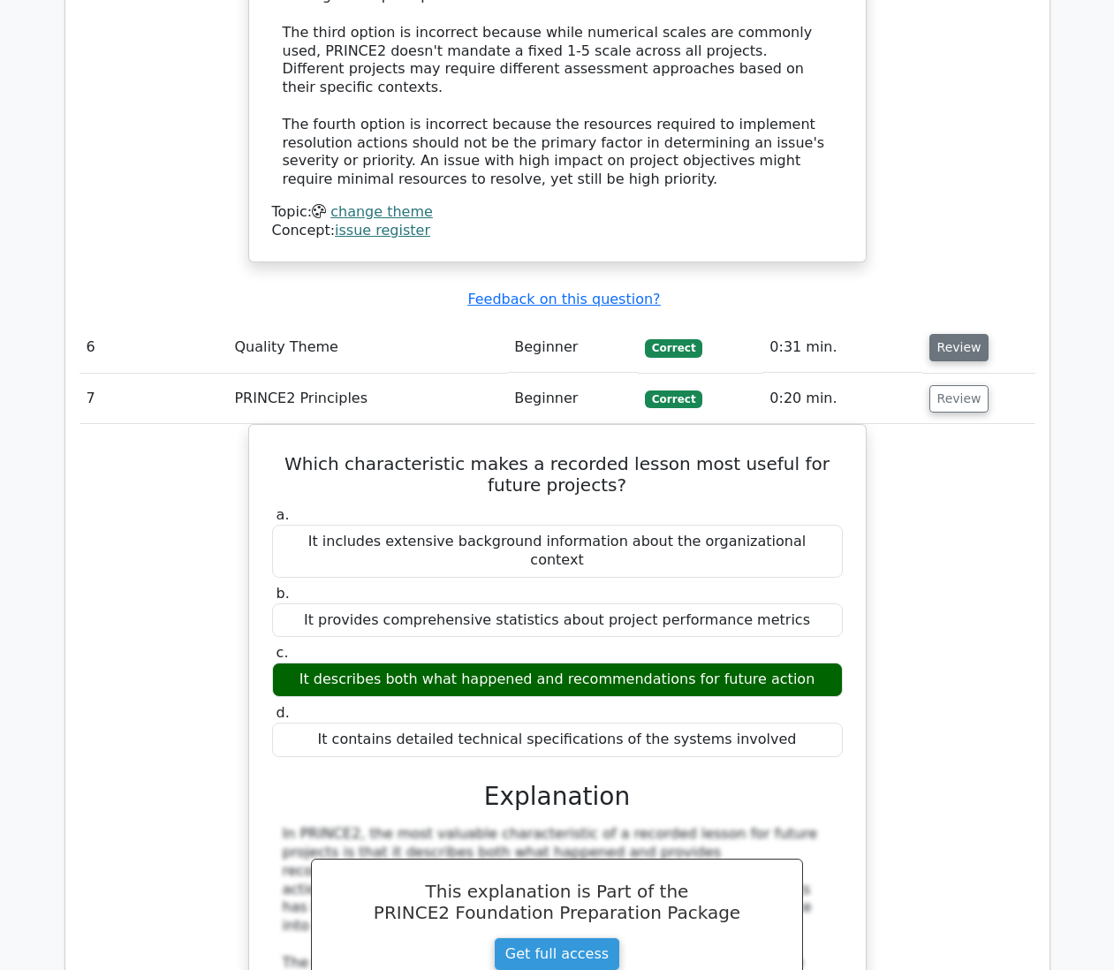
click at [960, 334] on button "Review" at bounding box center [959, 347] width 60 height 27
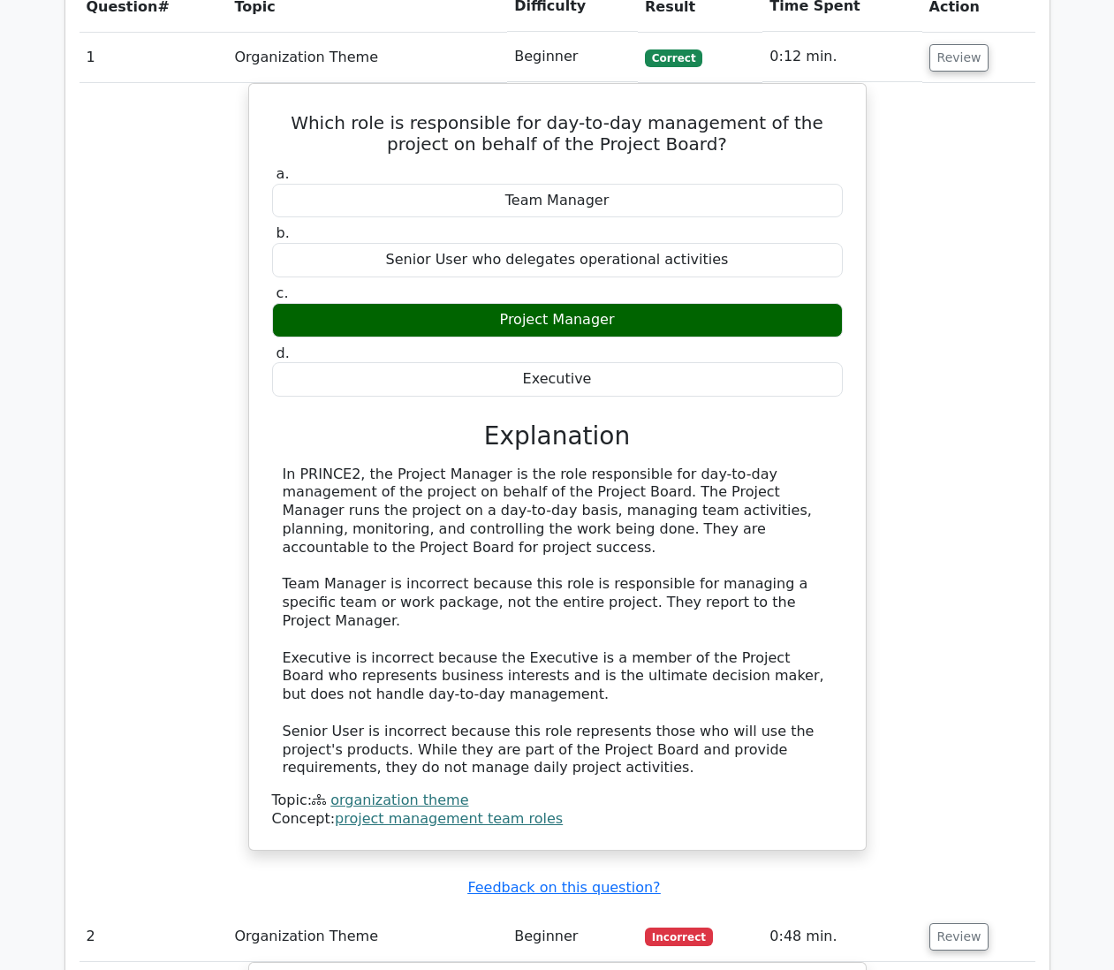
scroll to position [1325, 0]
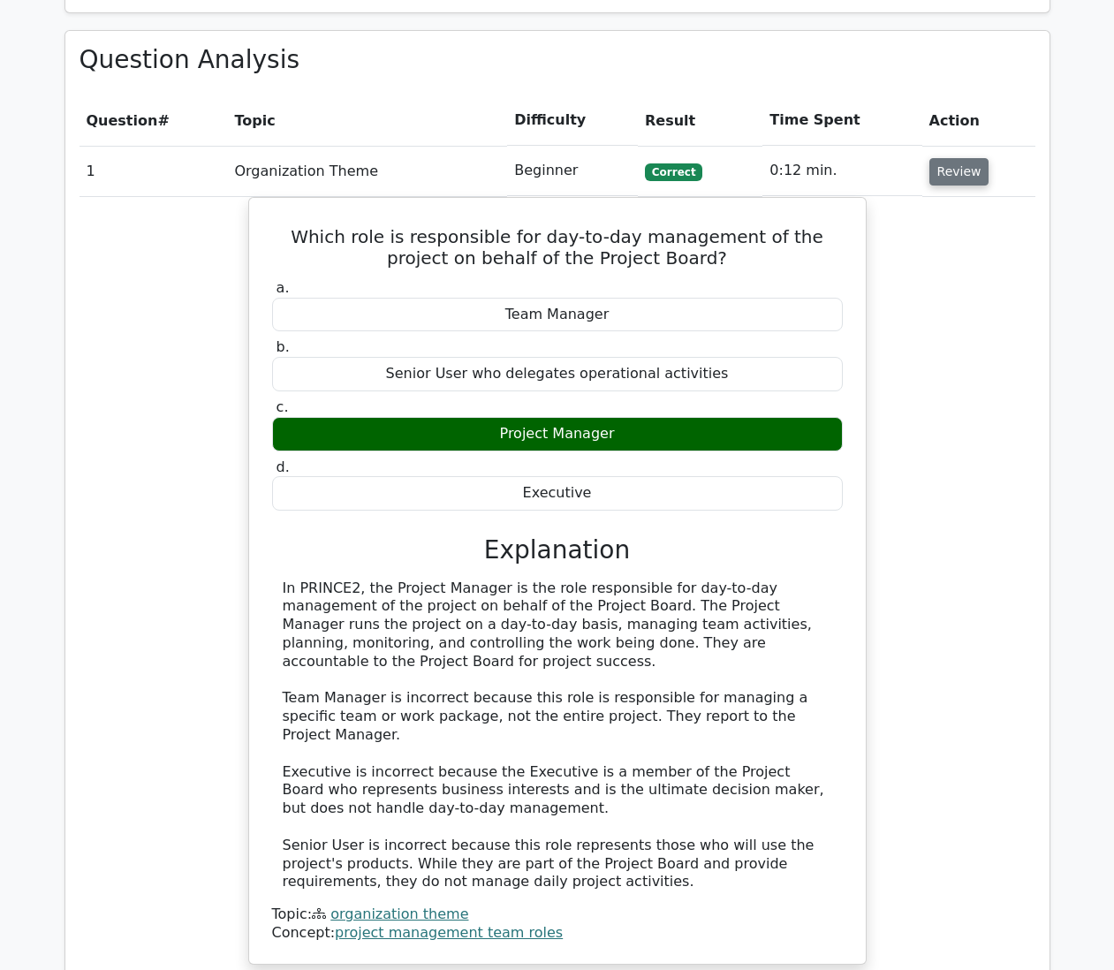
click at [948, 158] on button "Review" at bounding box center [959, 171] width 60 height 27
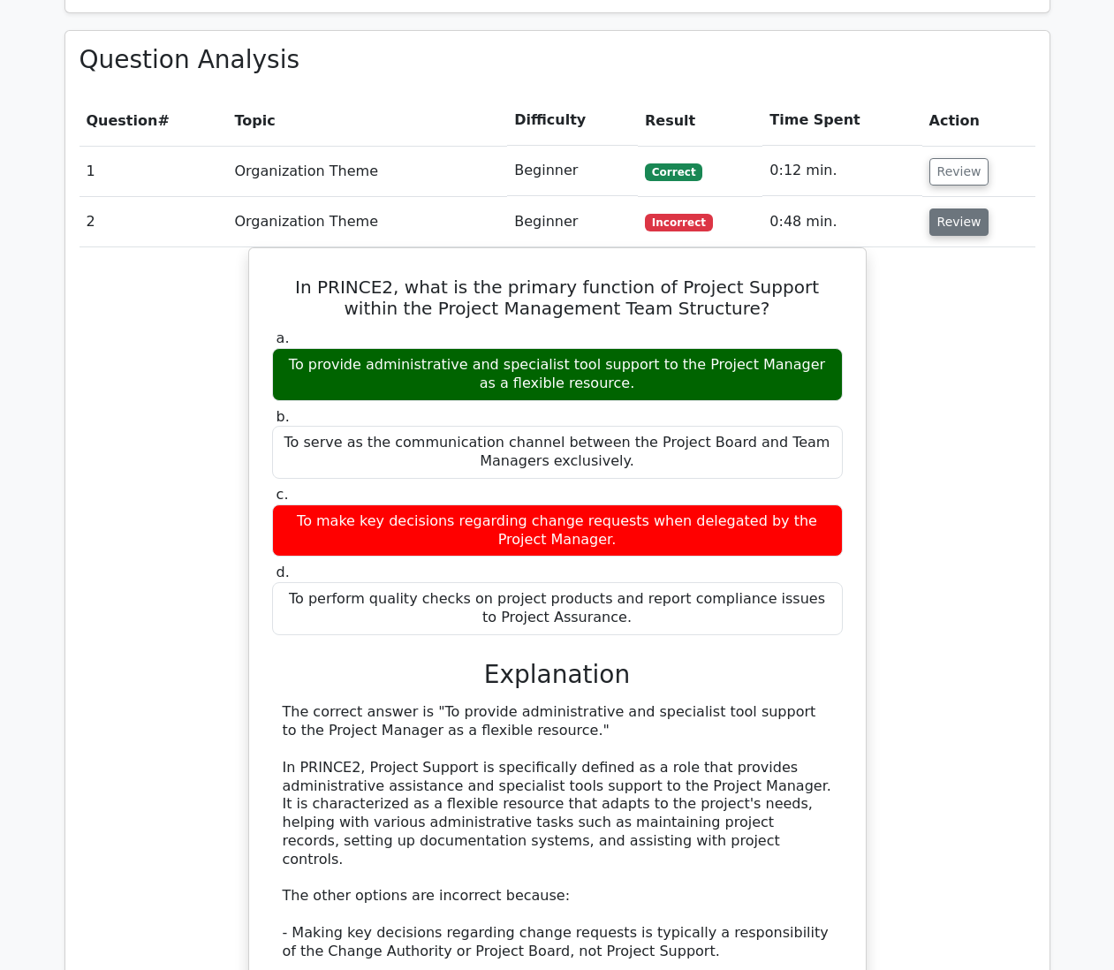
click at [951, 208] on button "Review" at bounding box center [959, 221] width 60 height 27
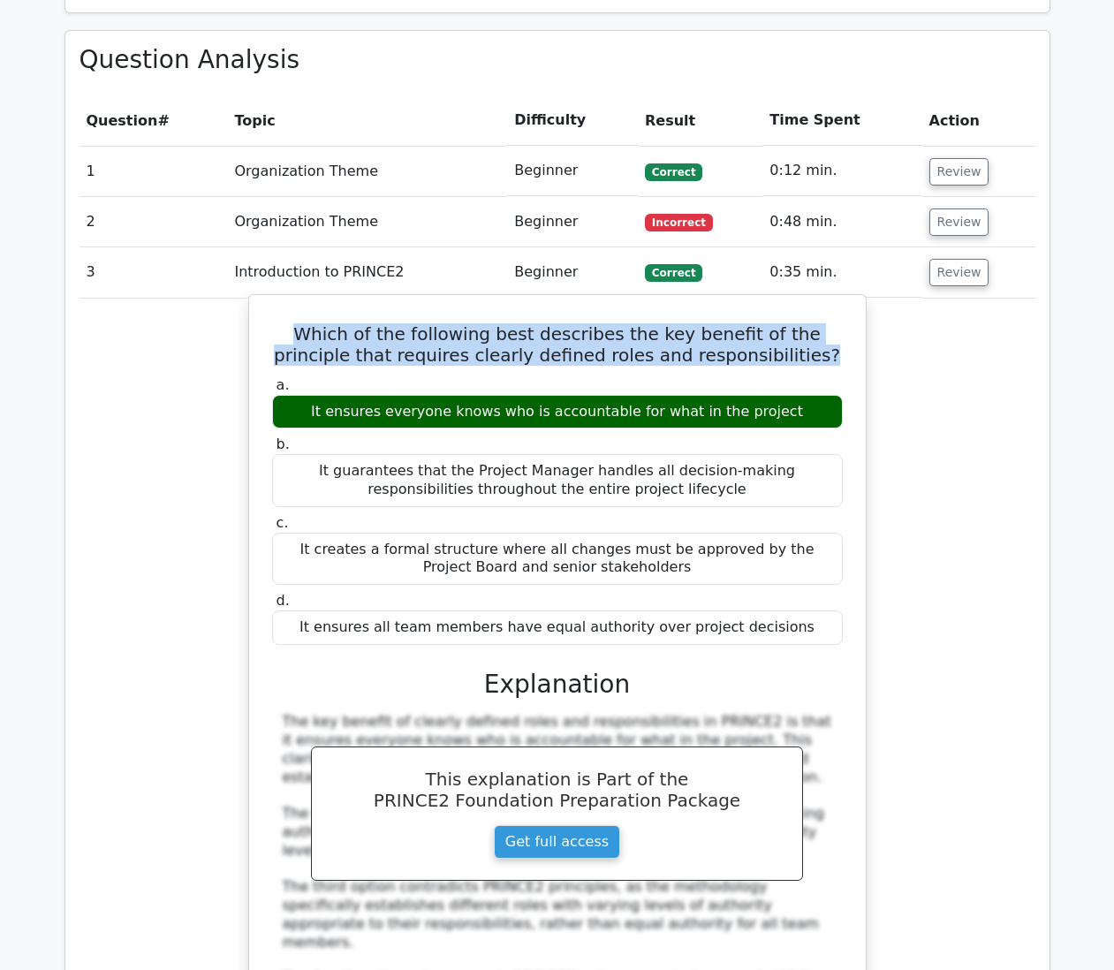
drag, startPoint x: 782, startPoint y: 309, endPoint x: 268, endPoint y: 291, distance: 515.2
click at [268, 302] on div "Which of the following best describes the key benefit of the principle that req…" at bounding box center [557, 705] width 602 height 807
copy h5 "Which of the following best describes the key benefit of the principle that req…"
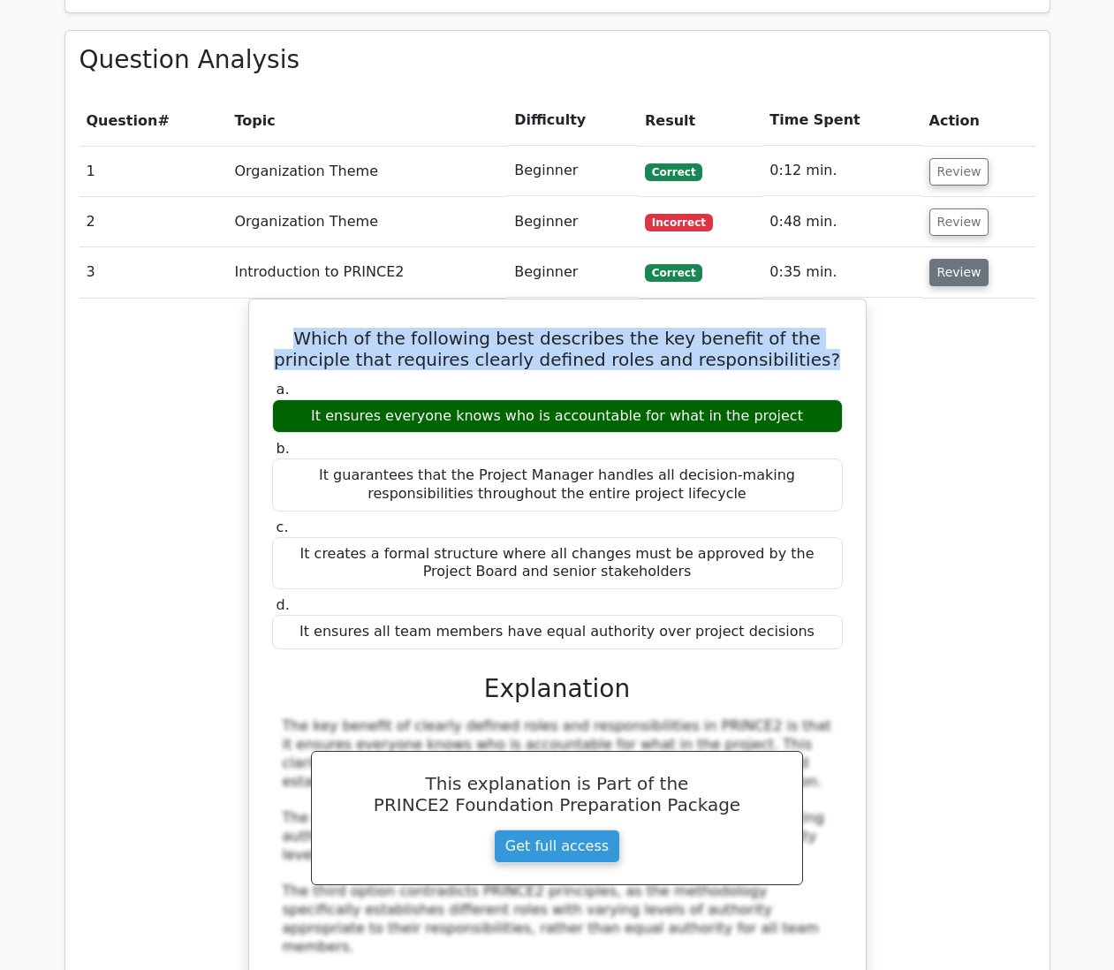
click at [972, 259] on button "Review" at bounding box center [959, 272] width 60 height 27
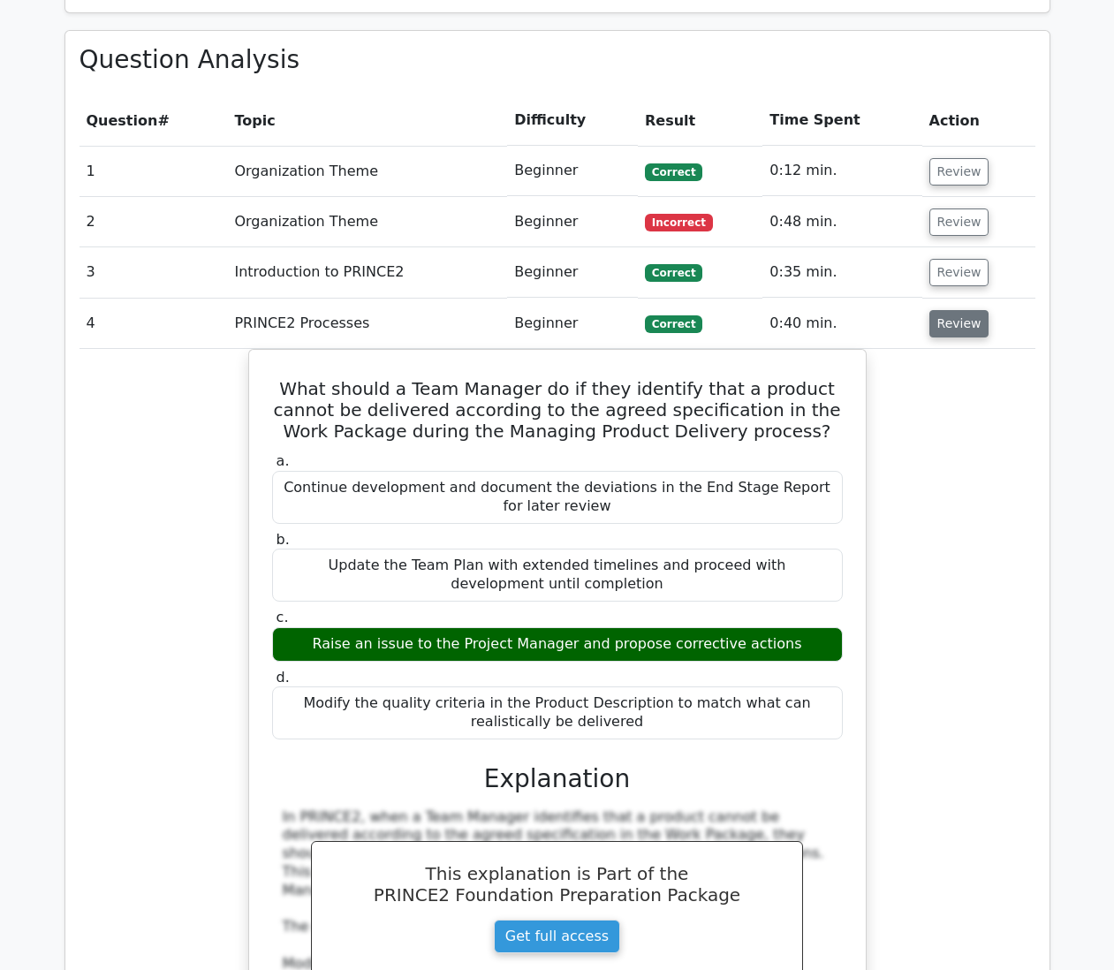
click at [970, 310] on button "Review" at bounding box center [959, 323] width 60 height 27
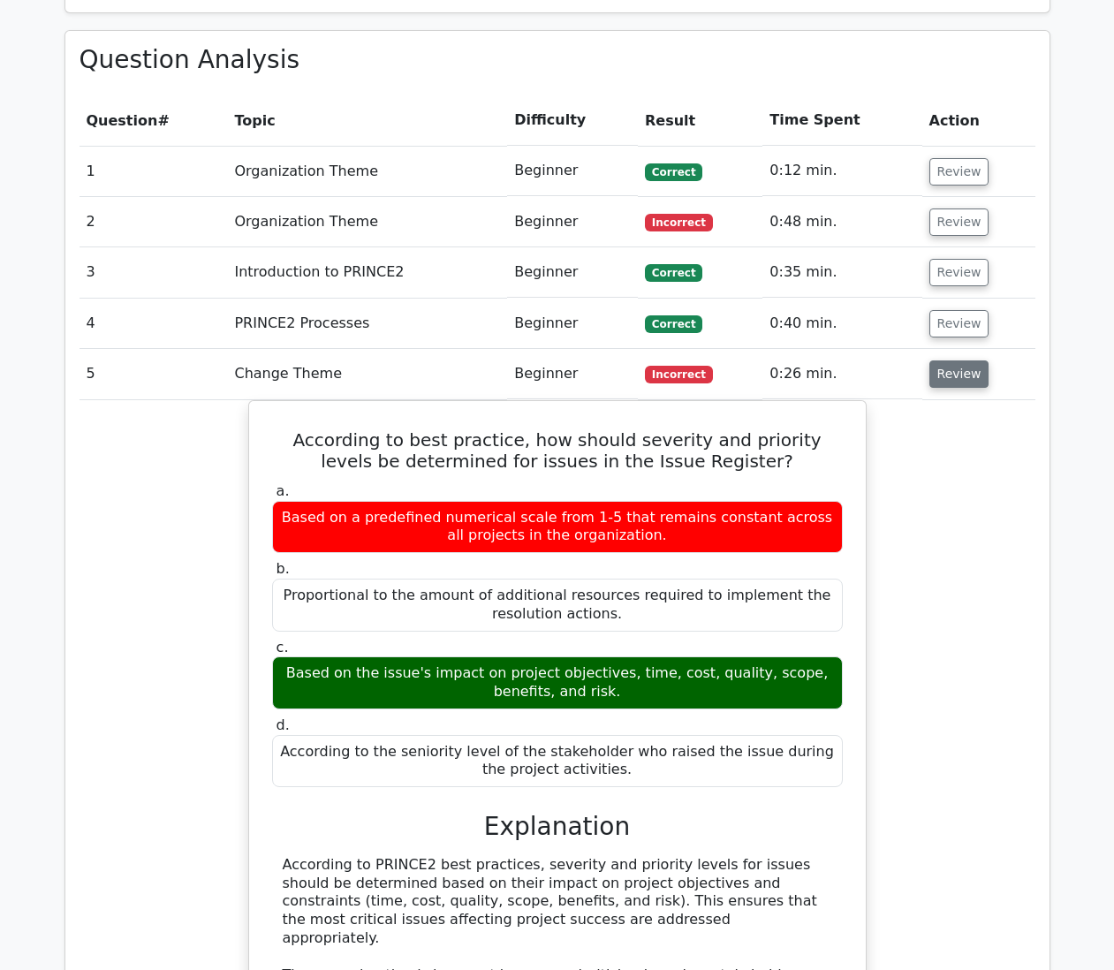
click at [964, 360] on button "Review" at bounding box center [959, 373] width 60 height 27
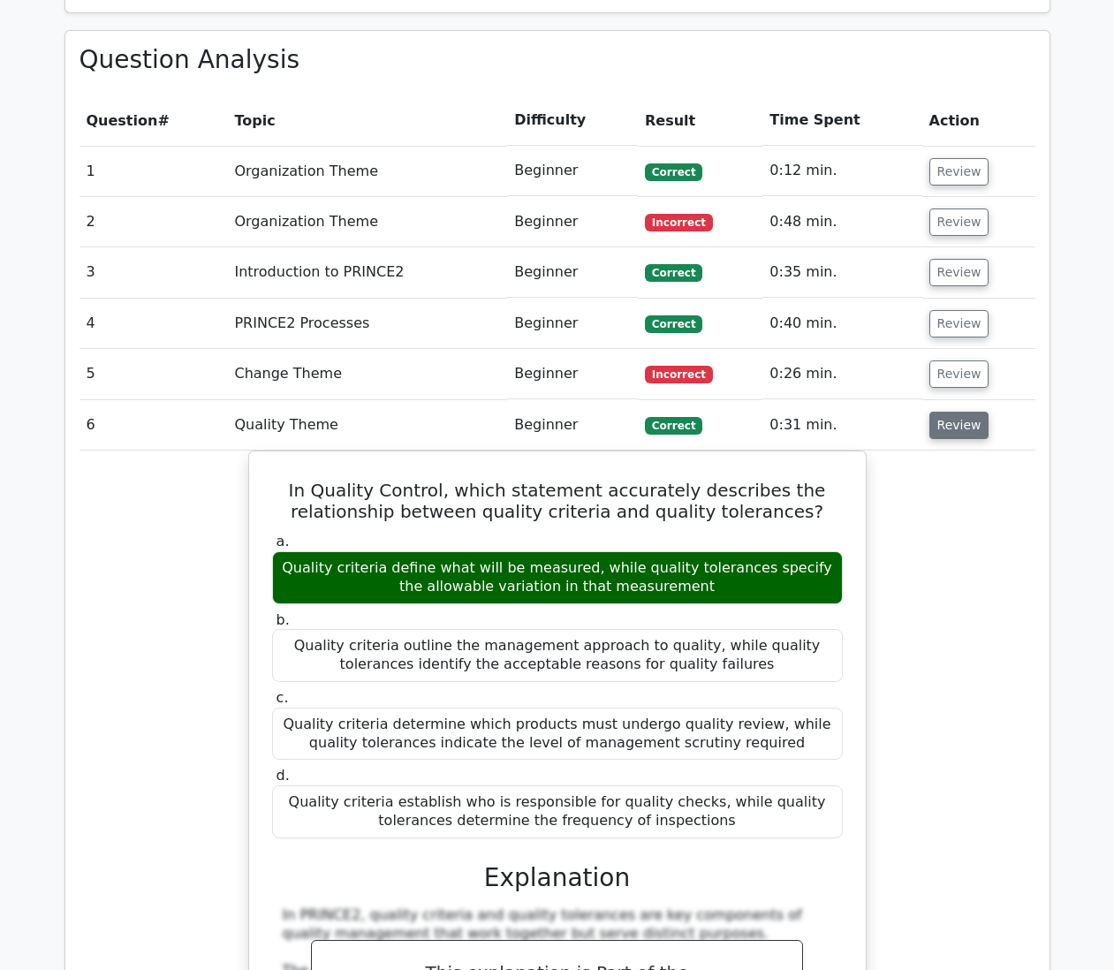
click at [953, 412] on button "Review" at bounding box center [959, 425] width 60 height 27
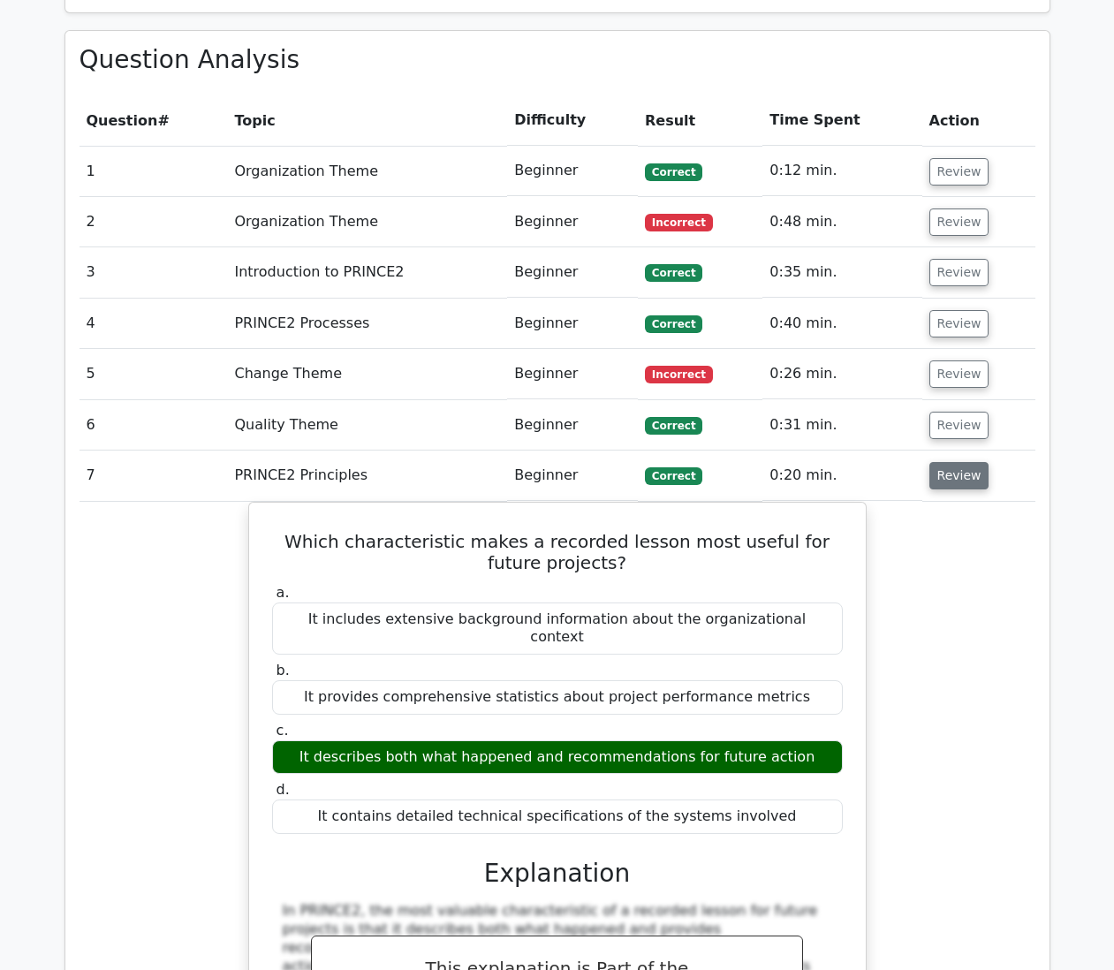
click at [955, 462] on button "Review" at bounding box center [959, 475] width 60 height 27
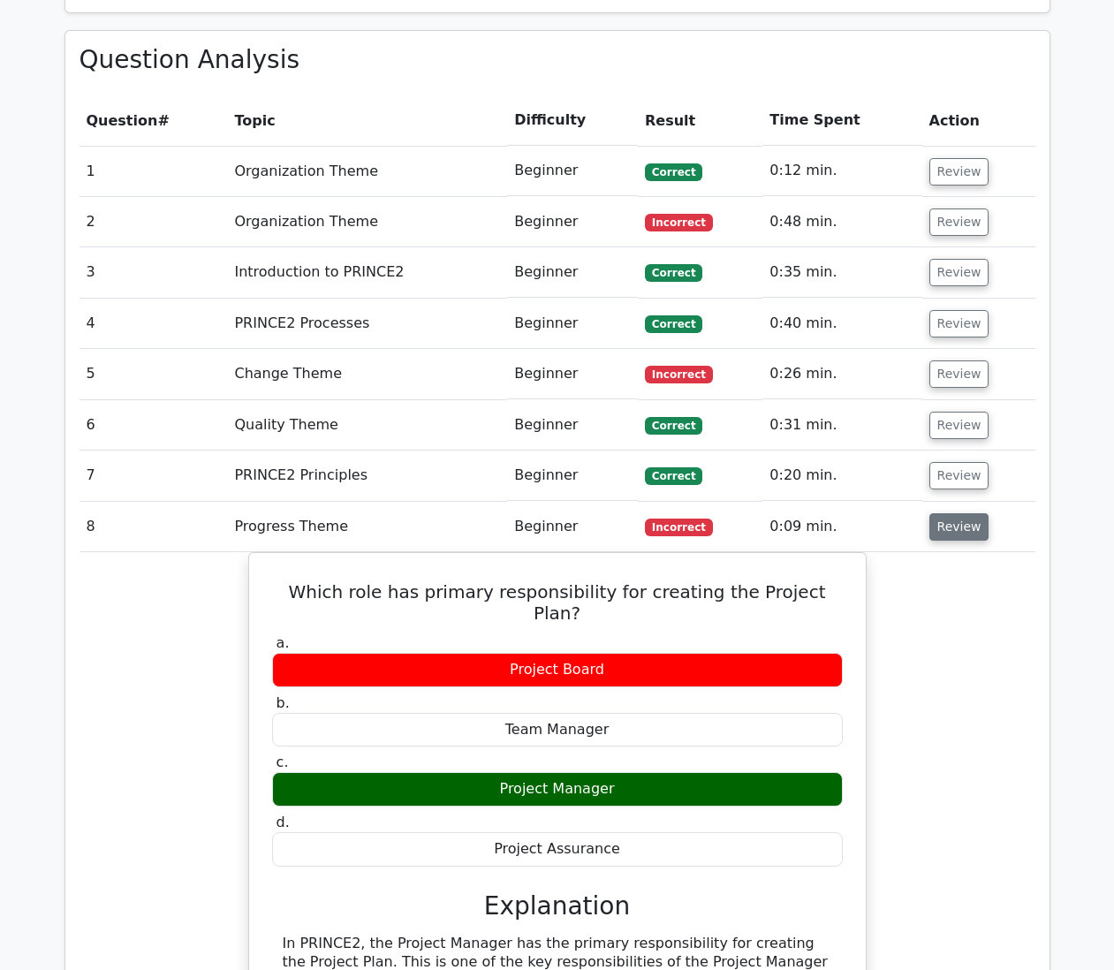
click at [965, 513] on button "Review" at bounding box center [959, 526] width 60 height 27
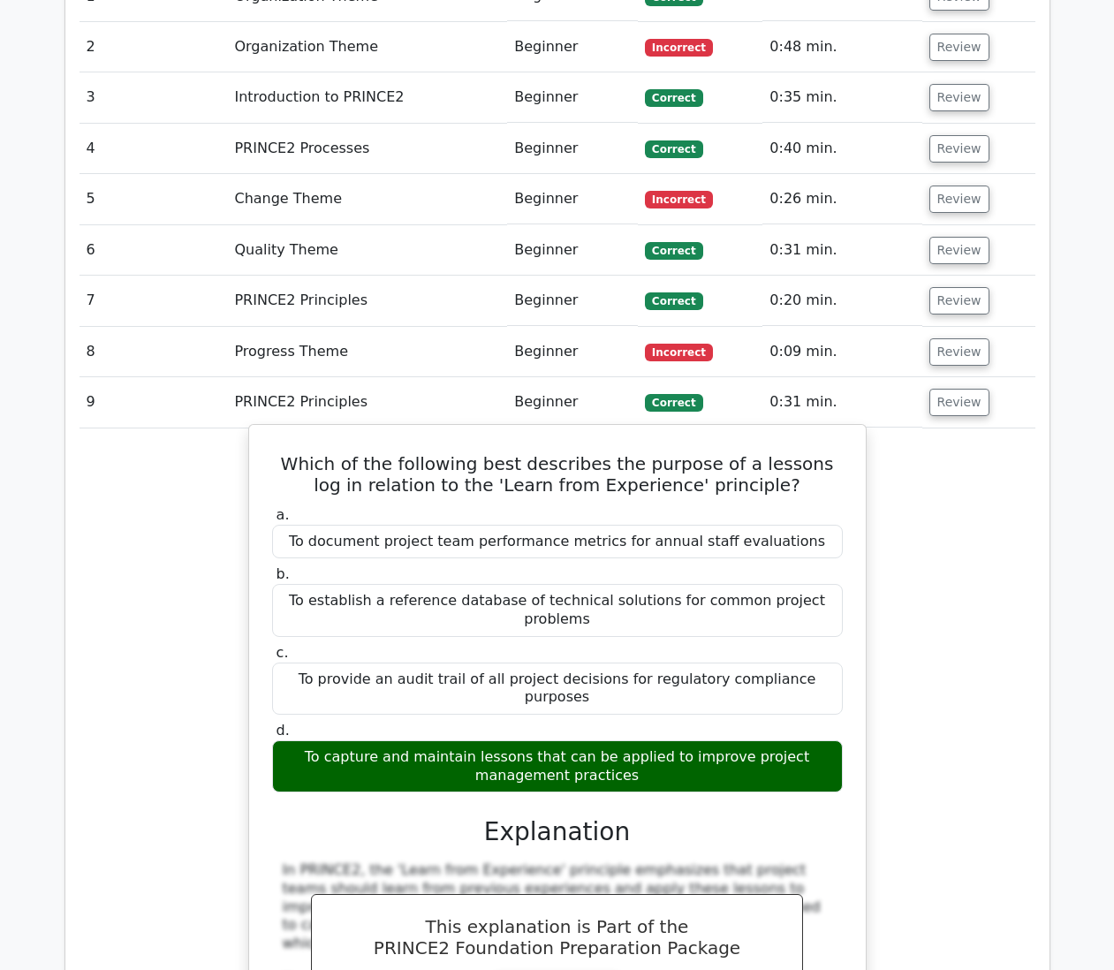
scroll to position [1590, 0]
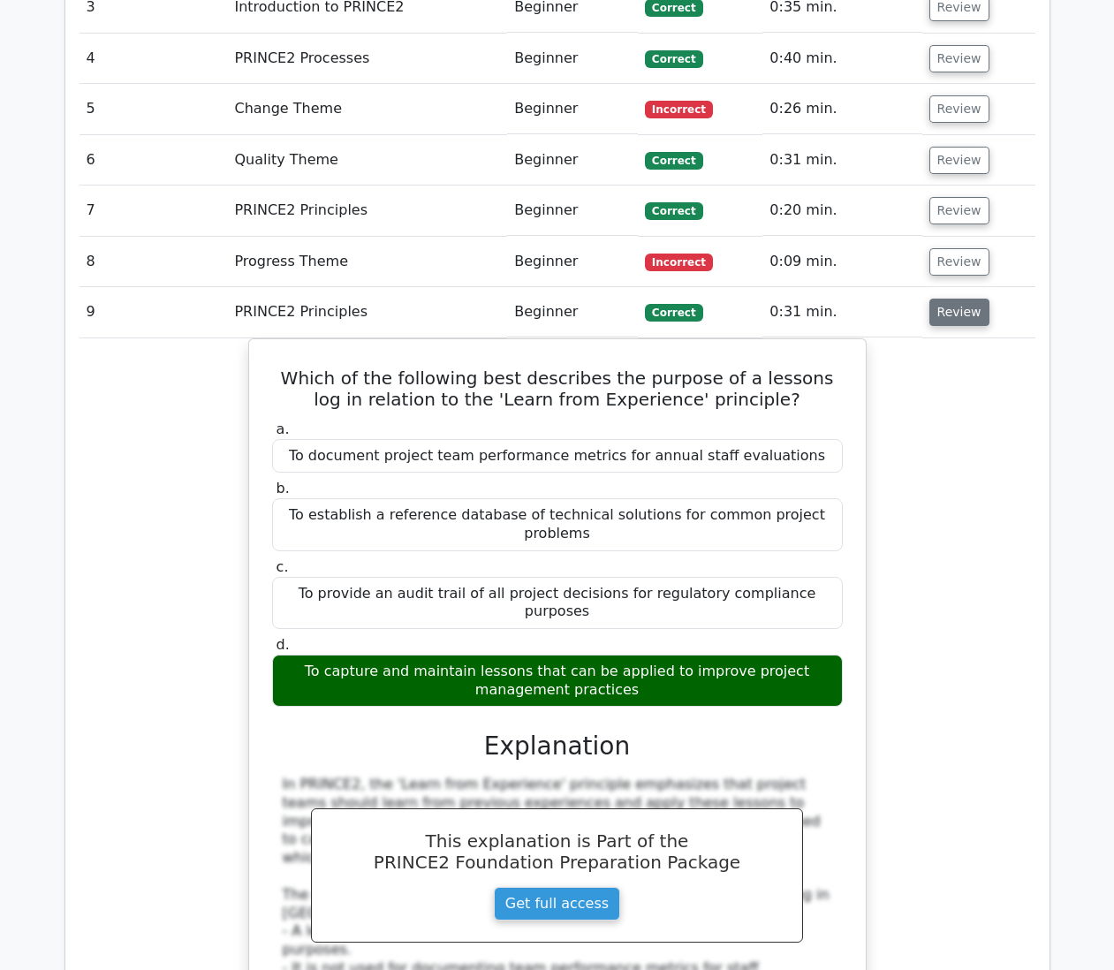
click at [956, 299] on button "Review" at bounding box center [959, 312] width 60 height 27
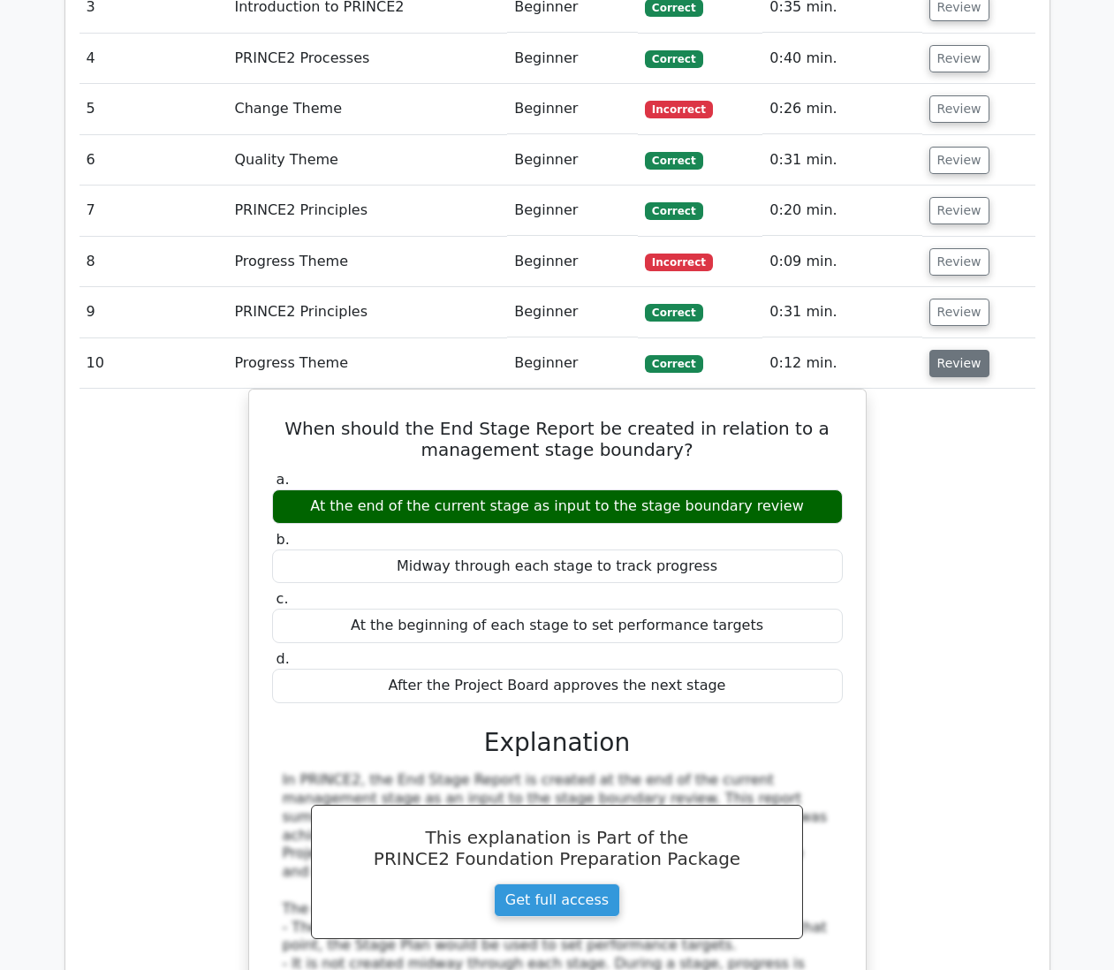
click at [942, 350] on button "Review" at bounding box center [959, 363] width 60 height 27
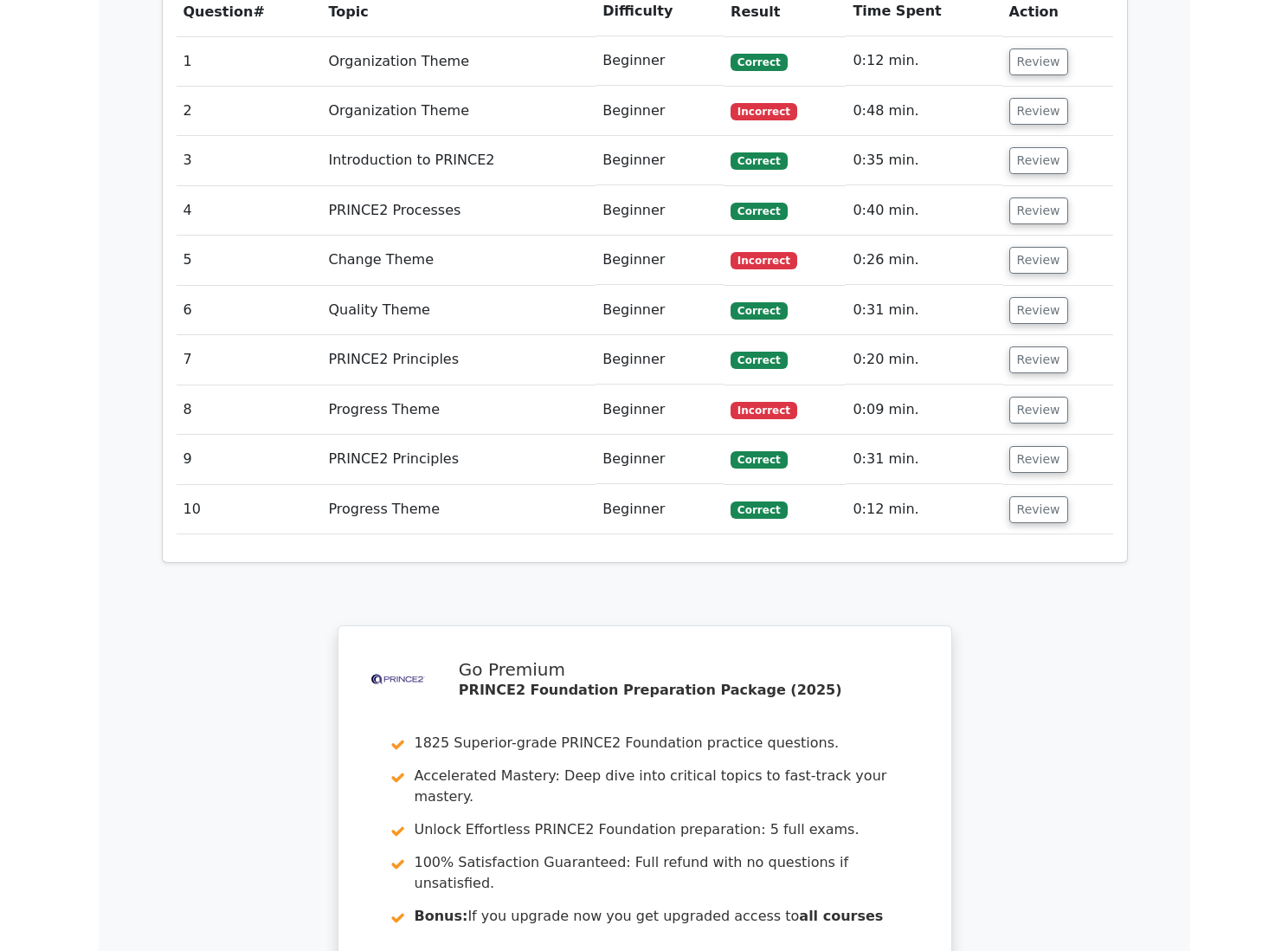
scroll to position [1212, 0]
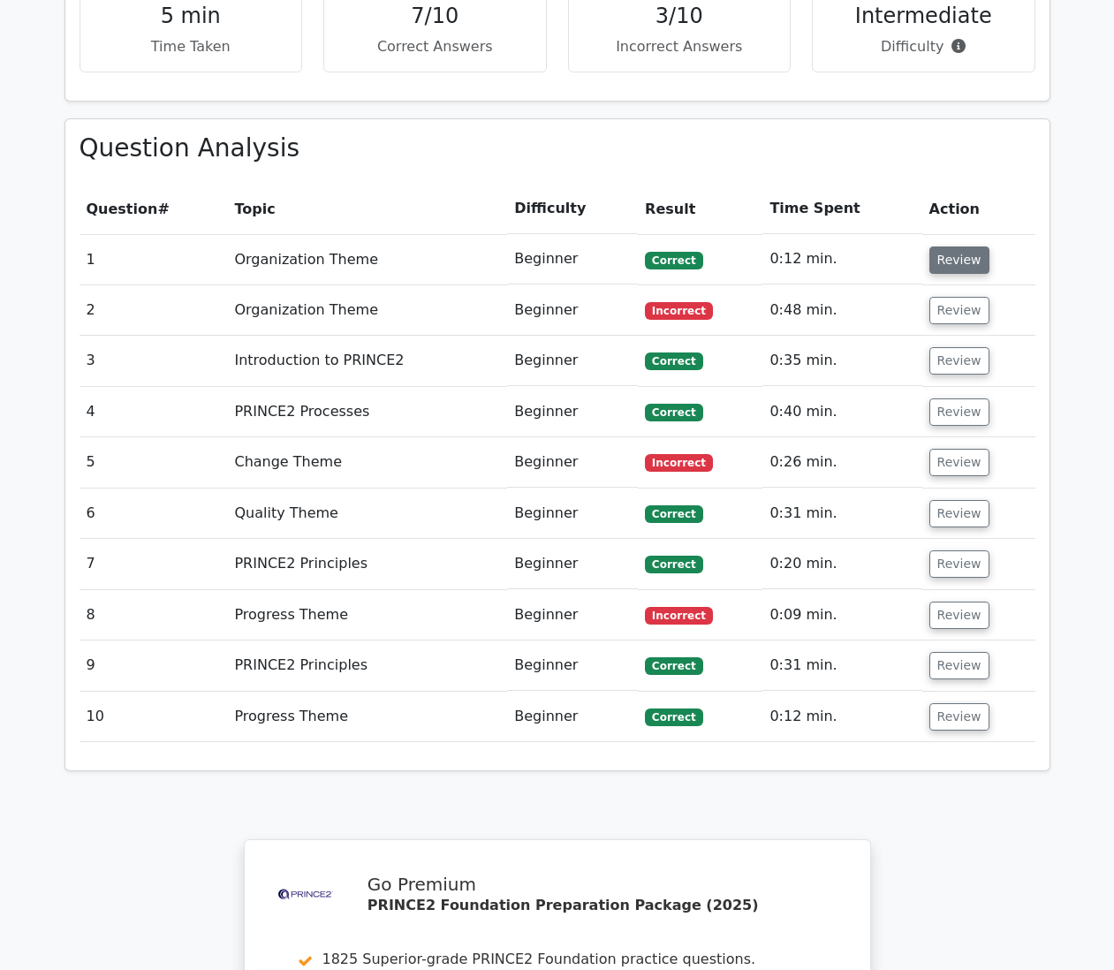
click at [947, 246] on button "Review" at bounding box center [959, 259] width 60 height 27
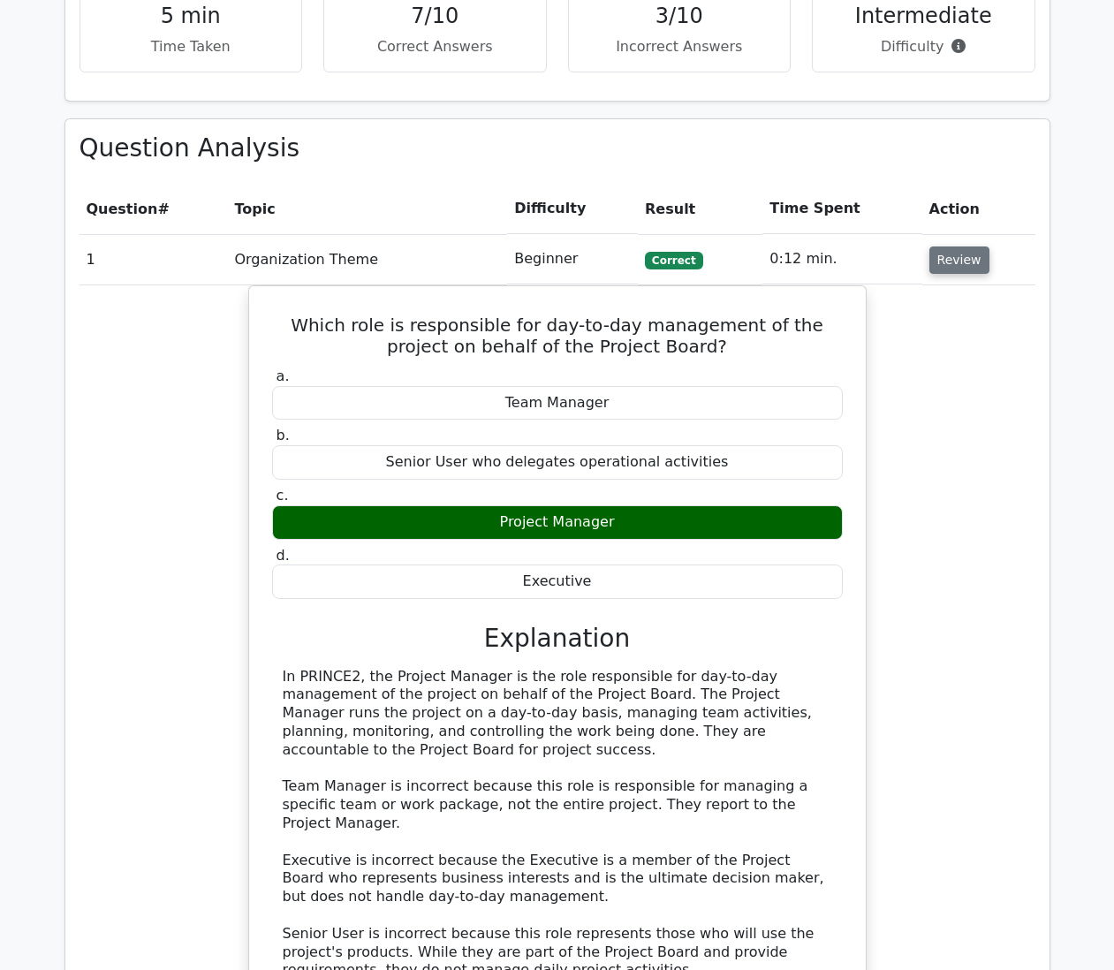
click at [947, 246] on button "Review" at bounding box center [959, 259] width 60 height 27
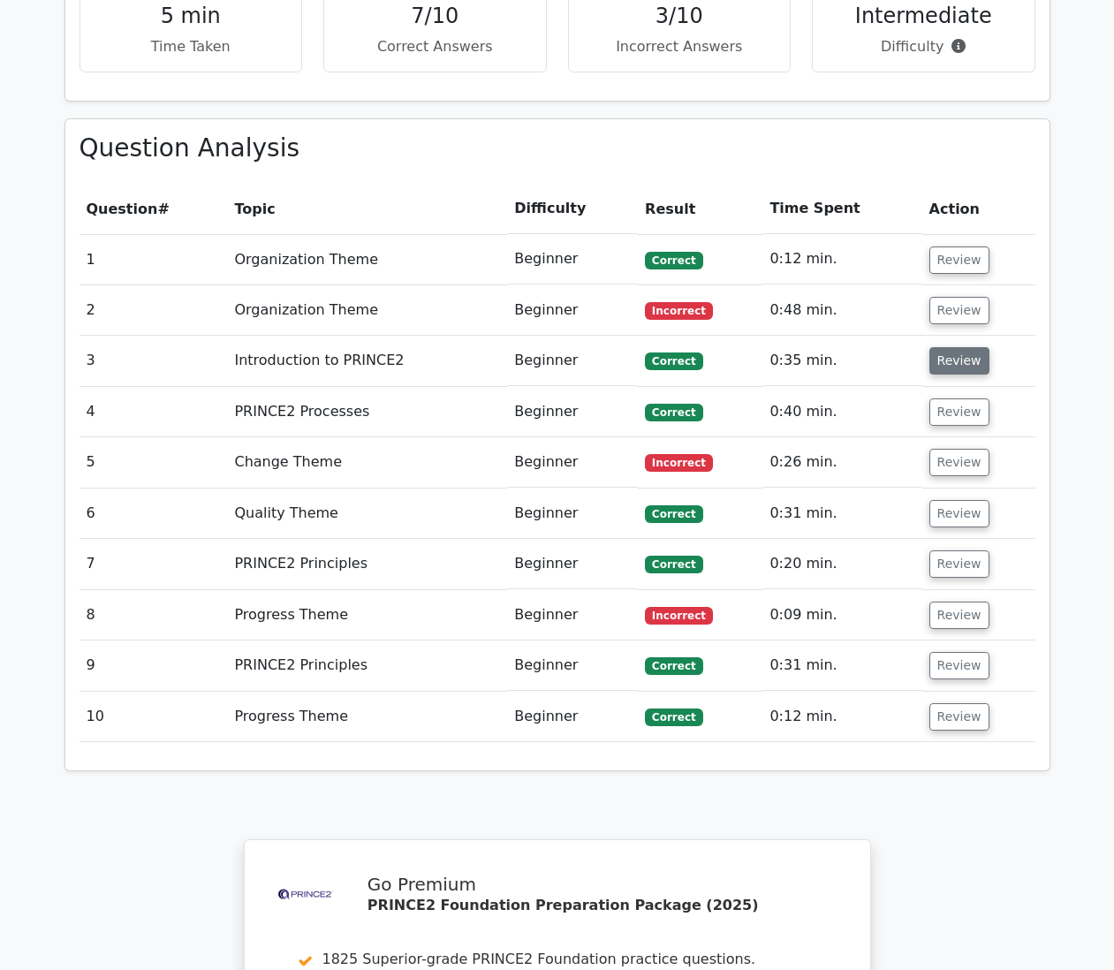
click at [949, 347] on button "Review" at bounding box center [959, 360] width 60 height 27
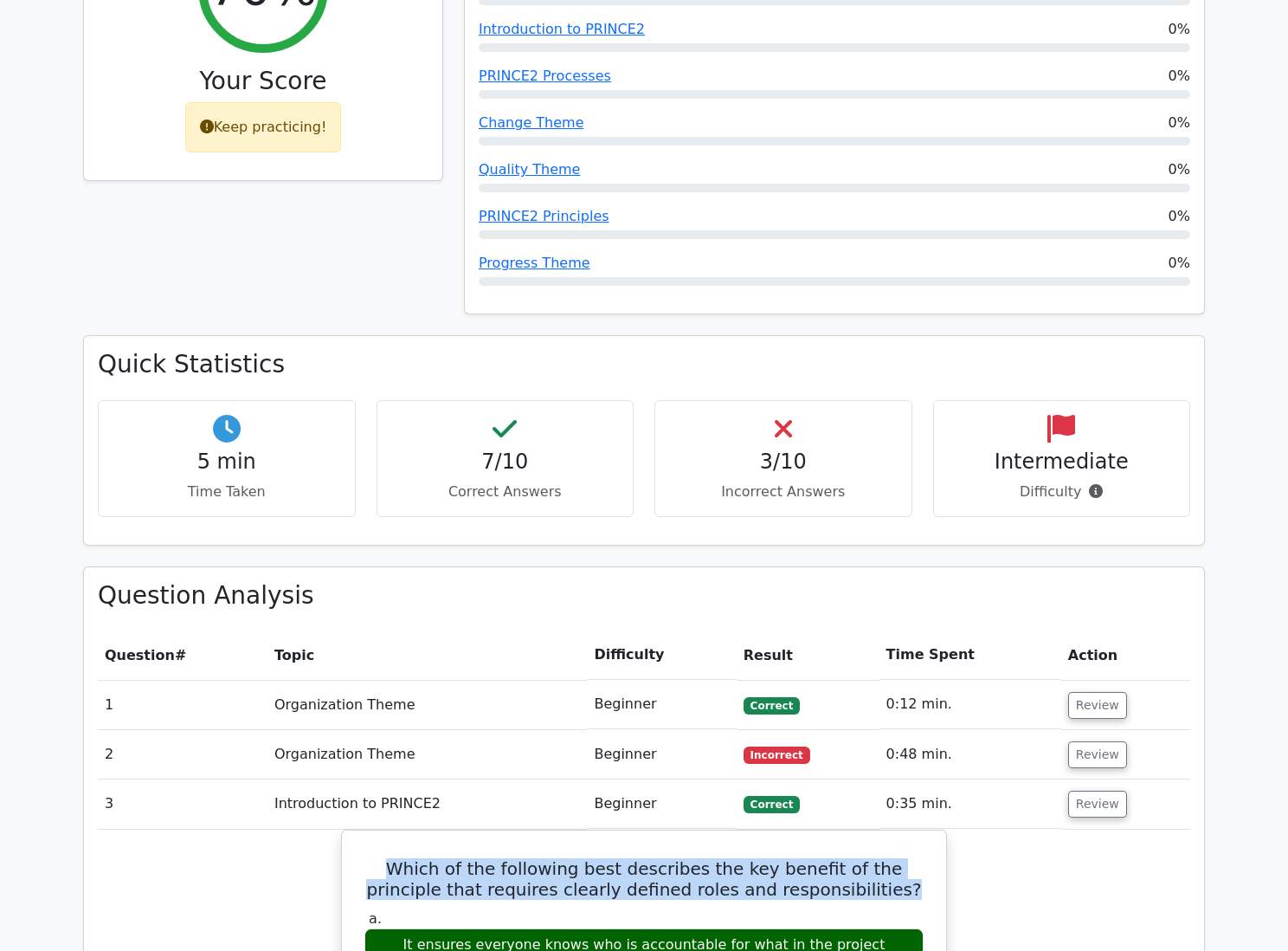
scroll to position [606, 0]
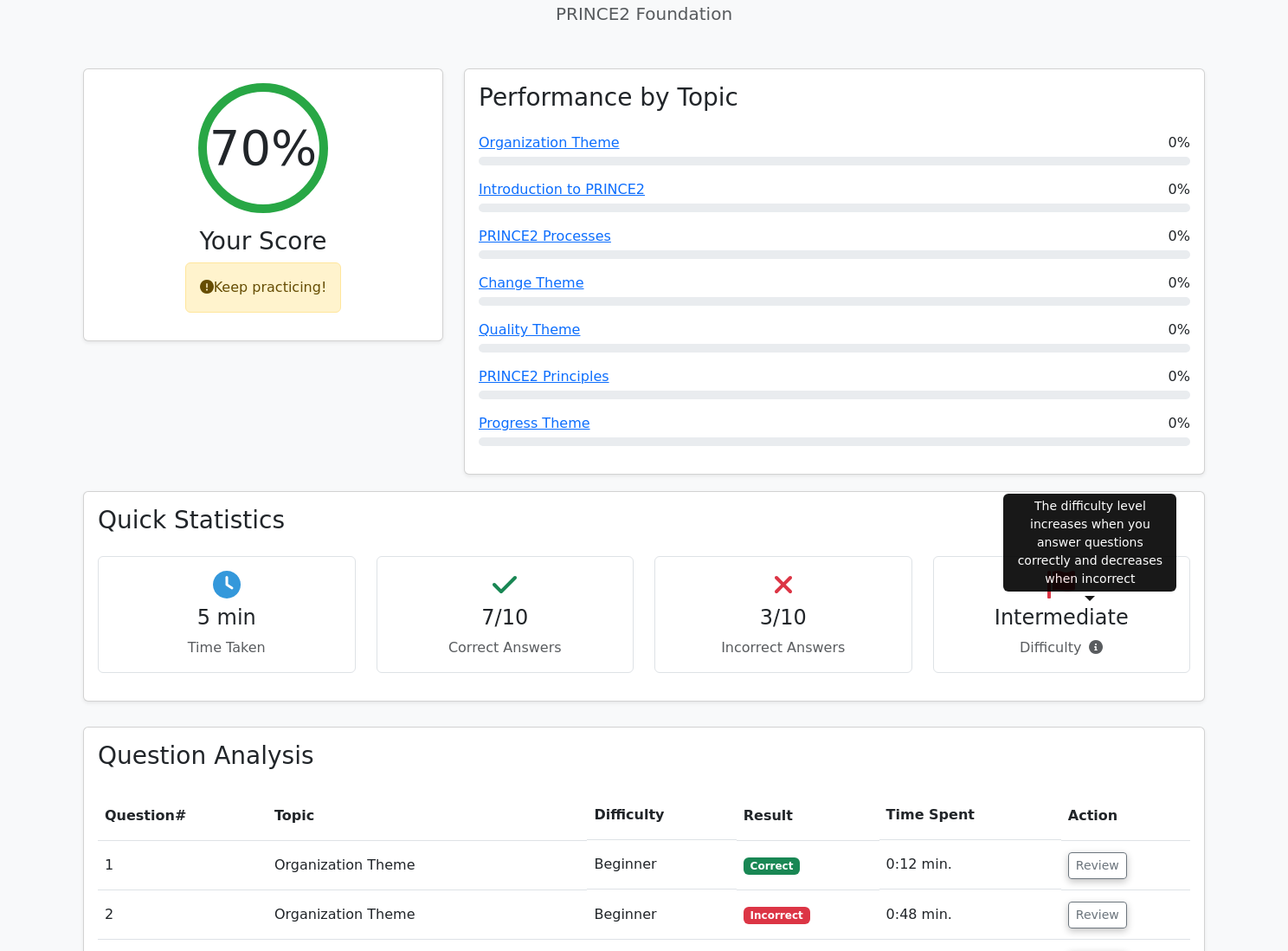
click at [1091, 640] on icon at bounding box center [1096, 647] width 14 height 14
